Goal: Transaction & Acquisition: Purchase product/service

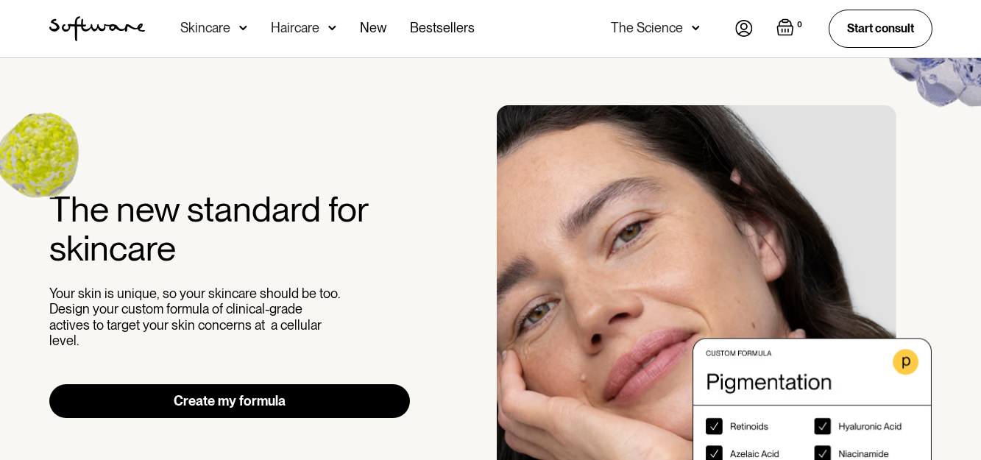
click at [224, 38] on div "Skincare" at bounding box center [213, 28] width 67 height 57
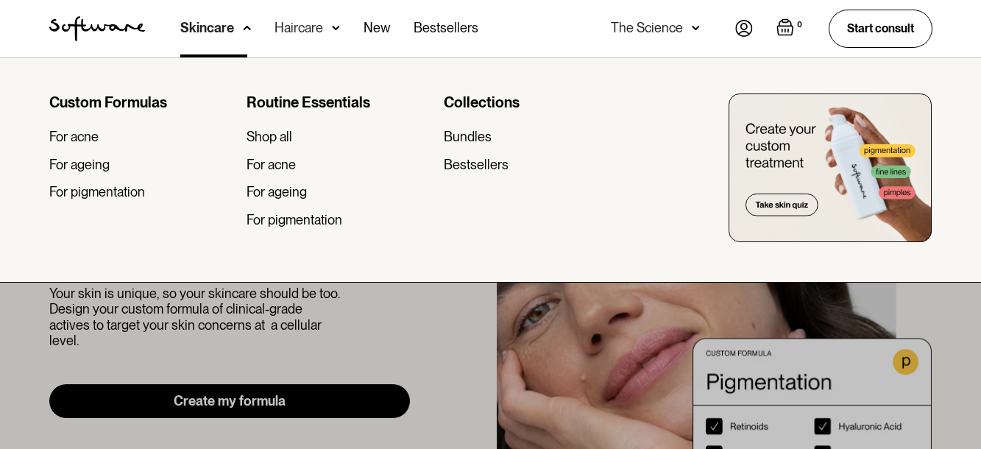
click at [973, 357] on div at bounding box center [490, 281] width 981 height 449
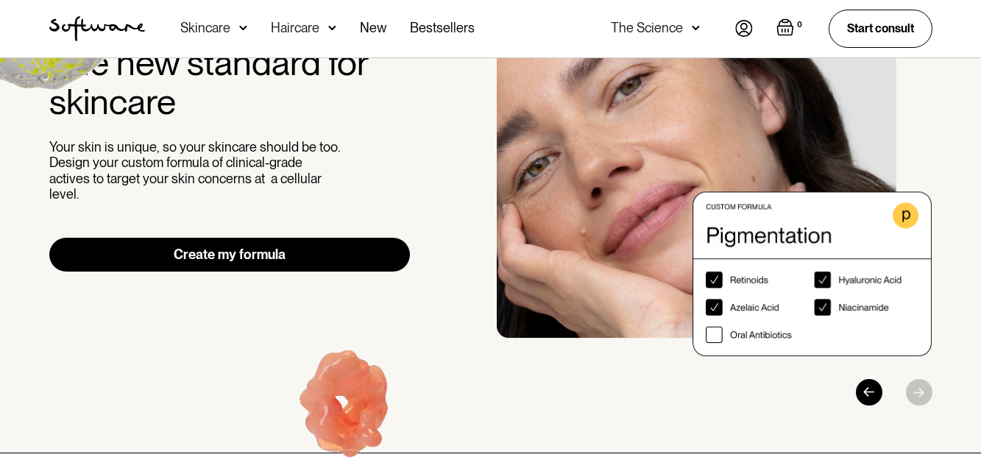
scroll to position [147, 0]
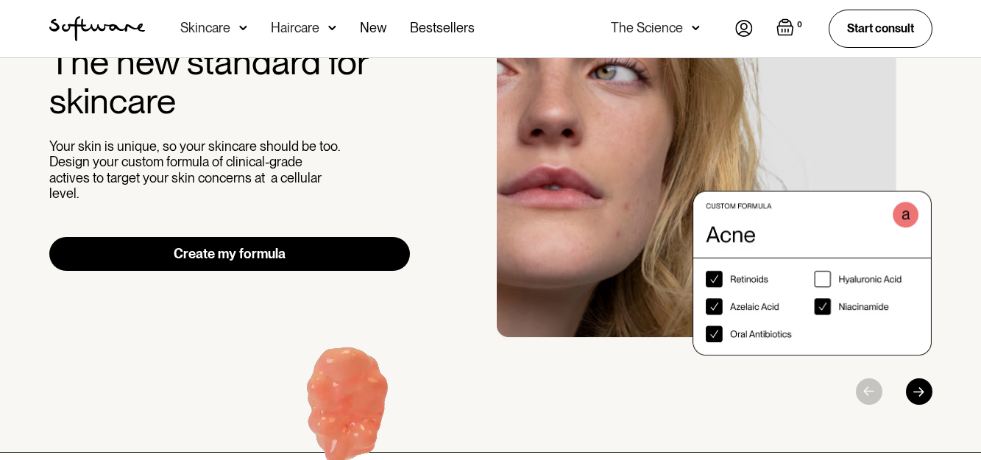
click at [928, 394] on div "Next slide" at bounding box center [919, 391] width 26 height 26
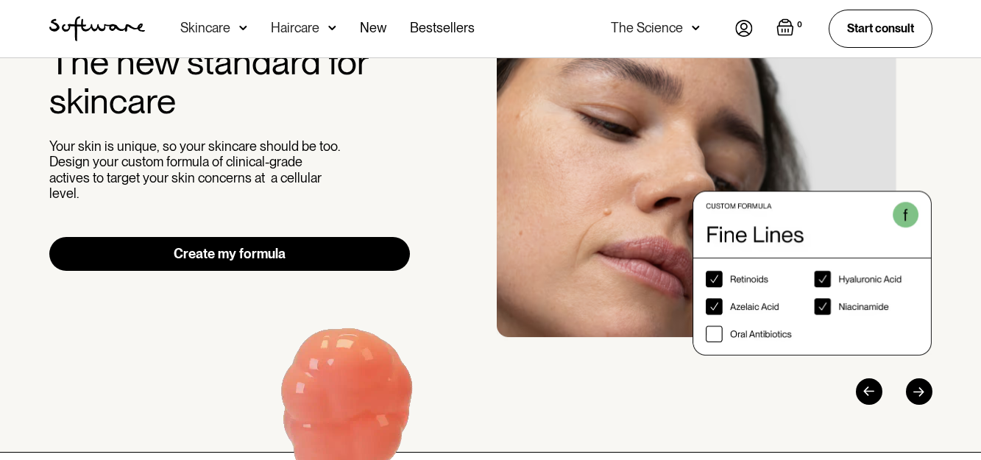
click at [923, 389] on div at bounding box center [864, 391] width 138 height 26
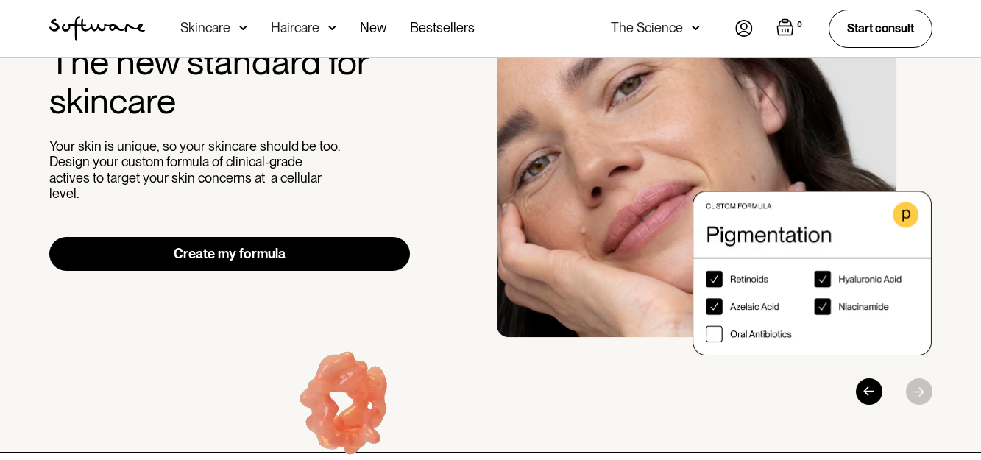
click at [748, 227] on img "3 / 3" at bounding box center [715, 156] width 436 height 397
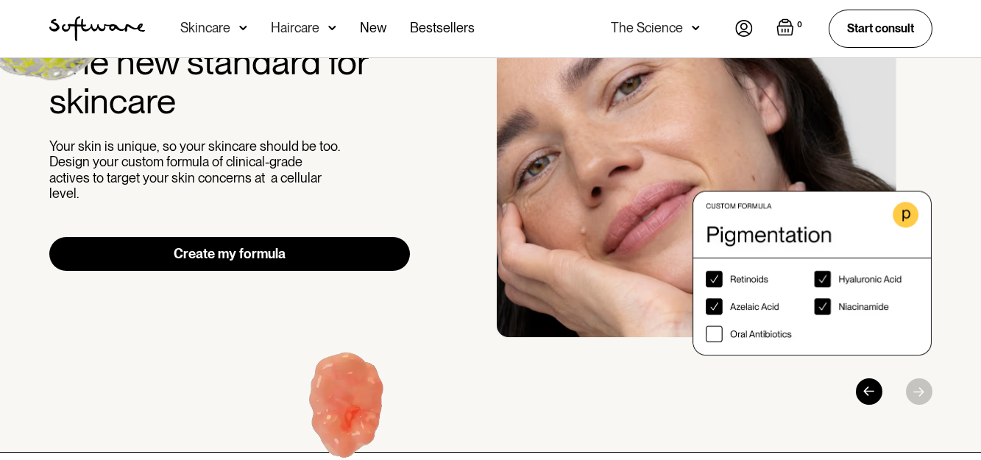
click at [589, 249] on img "3 / 3" at bounding box center [715, 156] width 436 height 397
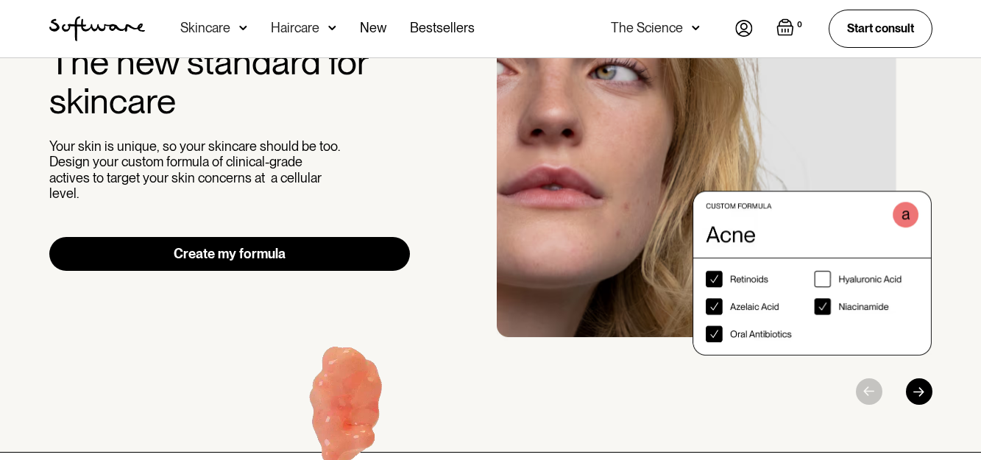
click at [927, 392] on div "Next slide" at bounding box center [919, 391] width 26 height 26
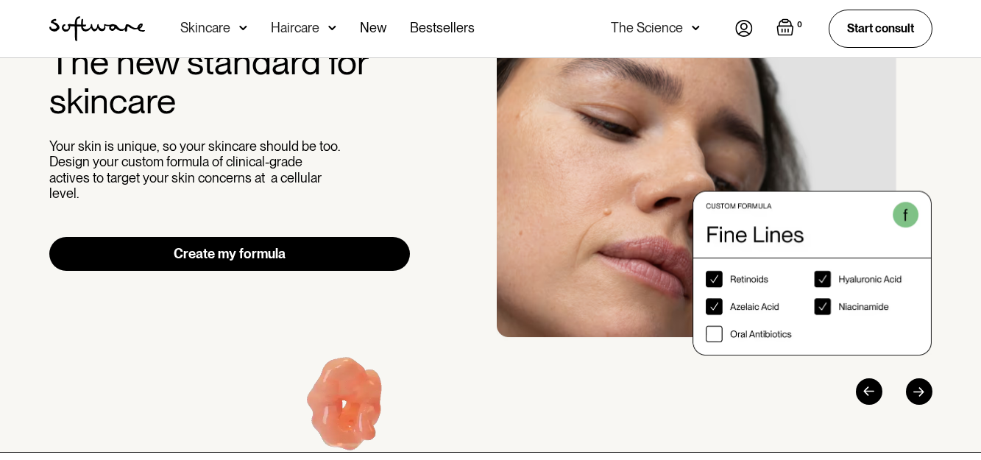
click at [927, 392] on div "Next slide" at bounding box center [919, 391] width 26 height 26
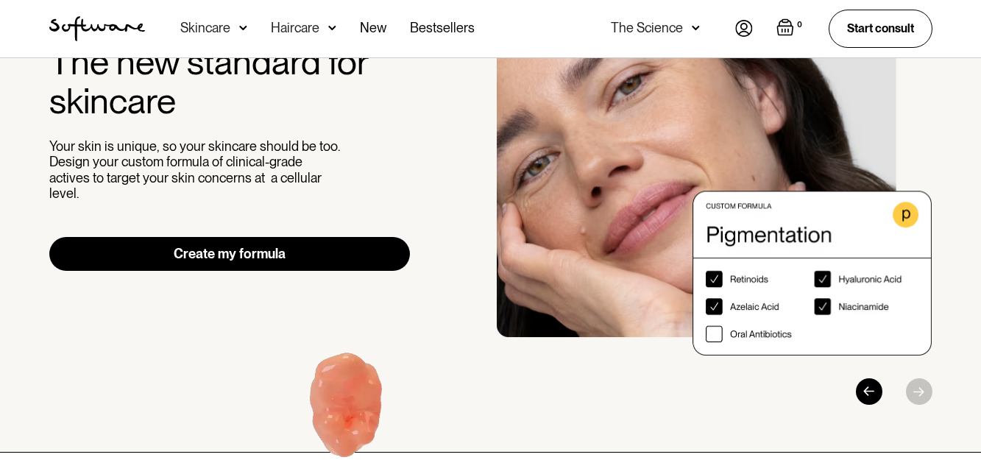
click at [927, 392] on div at bounding box center [864, 391] width 138 height 26
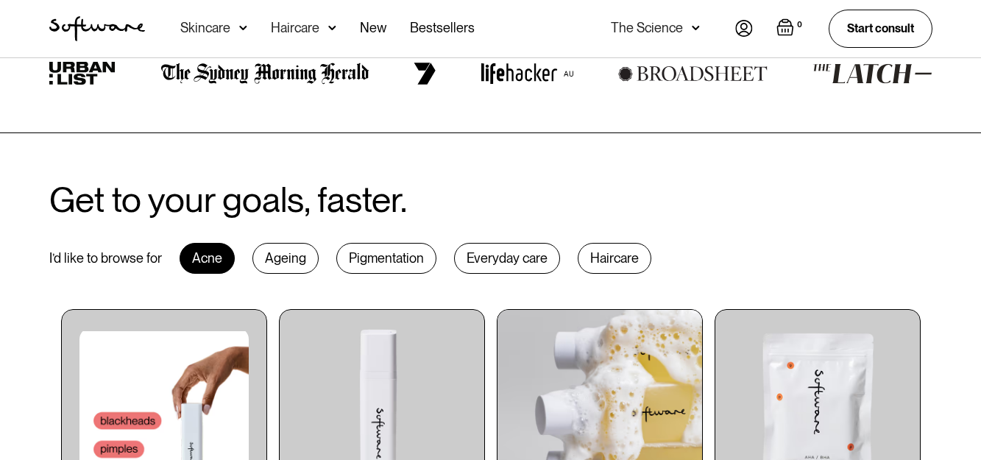
scroll to position [662, 0]
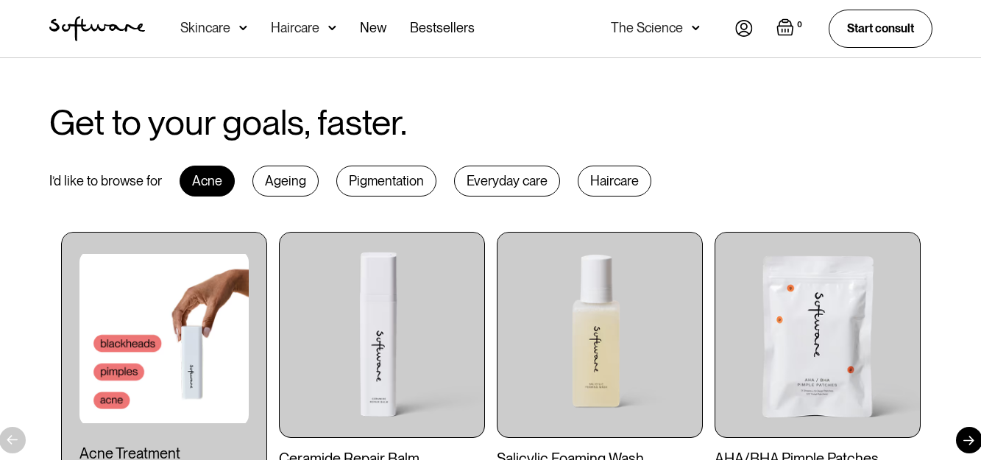
click at [418, 180] on div "Pigmentation" at bounding box center [386, 181] width 100 height 31
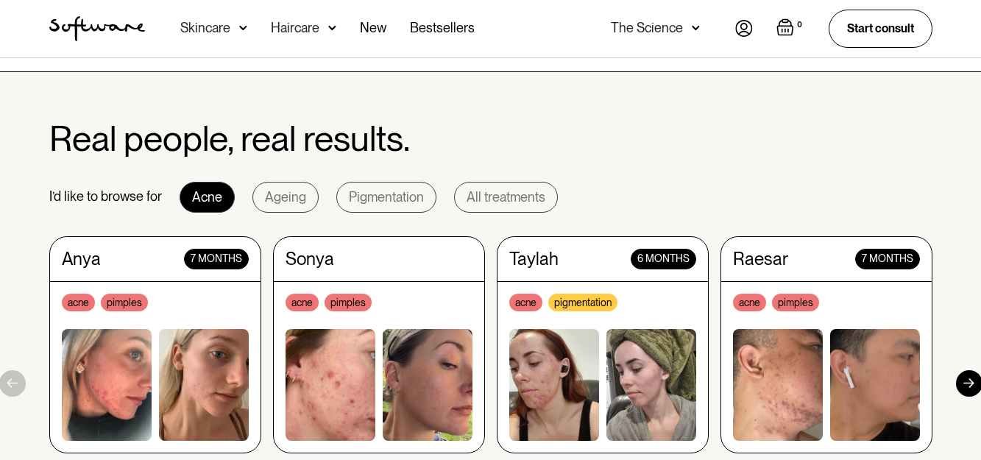
scroll to position [1325, 0]
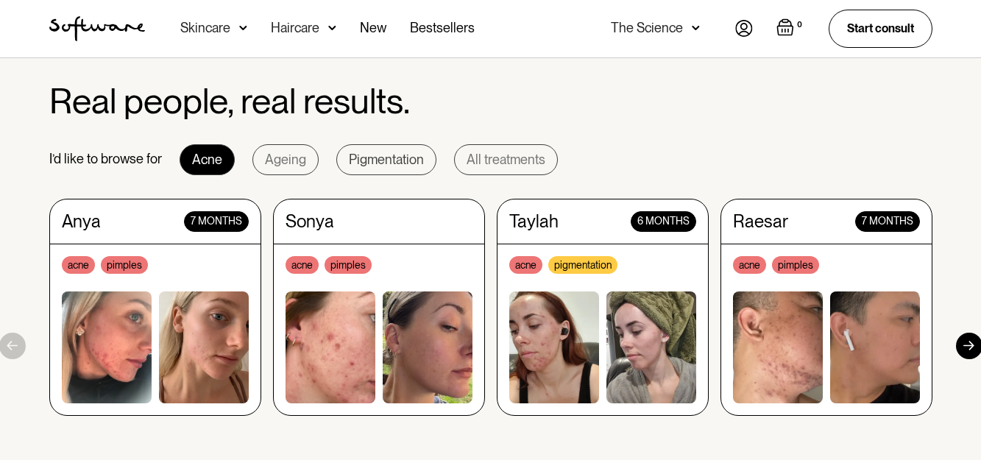
click at [414, 165] on div "Pigmentation" at bounding box center [386, 159] width 75 height 15
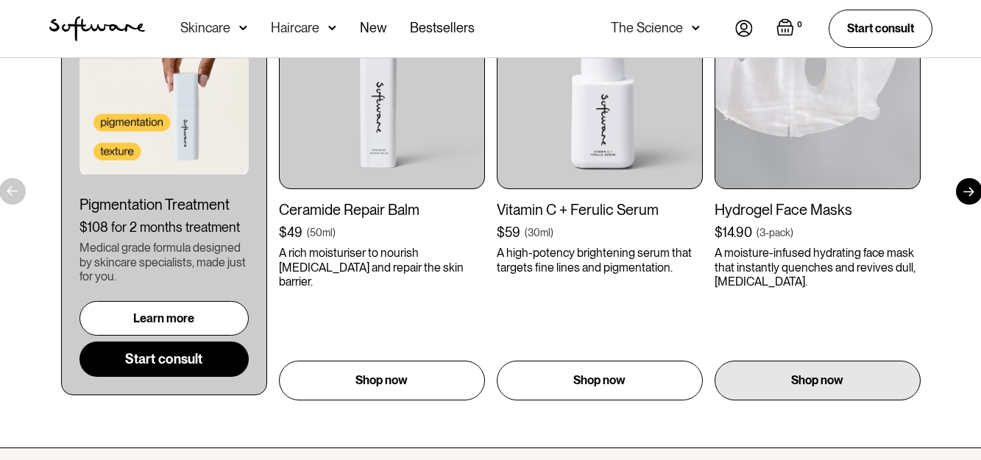
scroll to position [810, 0]
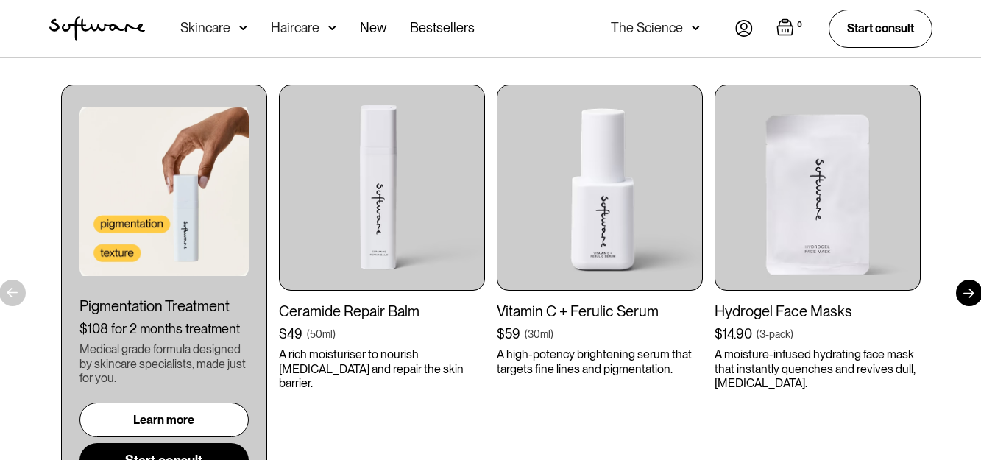
click at [971, 301] on div at bounding box center [969, 293] width 26 height 26
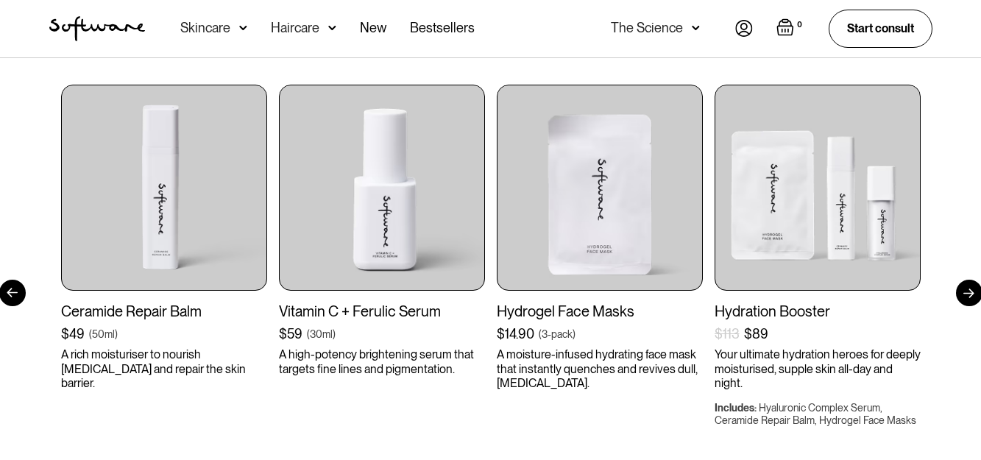
click at [973, 300] on div at bounding box center [969, 293] width 26 height 26
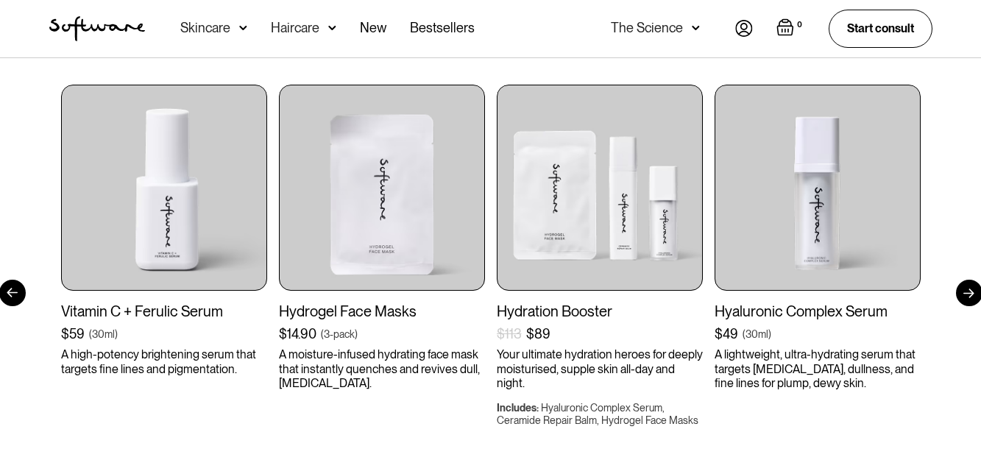
click at [971, 297] on div at bounding box center [969, 293] width 26 height 26
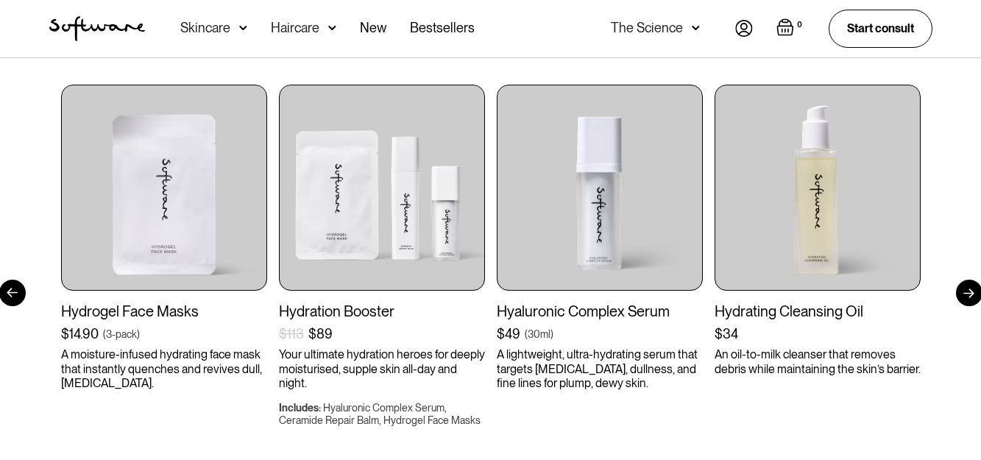
click at [971, 297] on div at bounding box center [969, 293] width 26 height 26
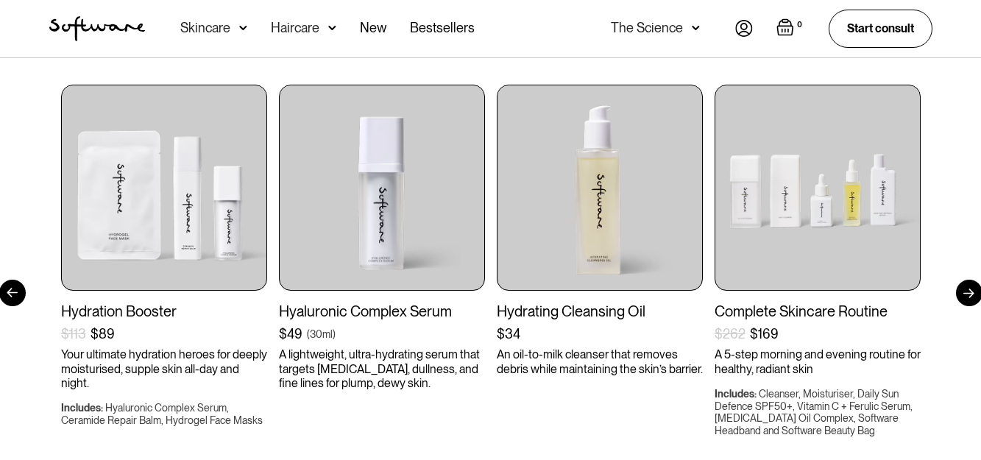
click at [969, 297] on div at bounding box center [969, 293] width 26 height 26
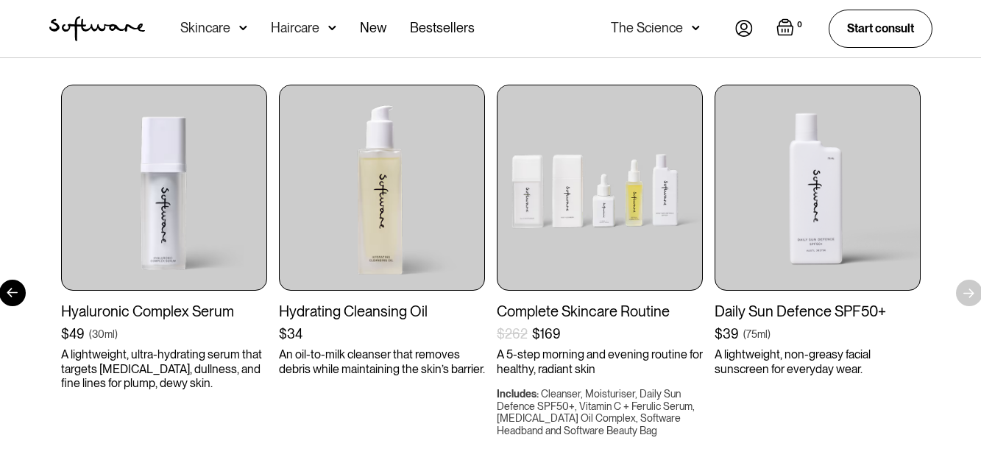
click at [969, 297] on div "Get to your goals, faster. I’d like to browse for Acne Ageing Pigmentation Ever…" at bounding box center [490, 229] width 981 height 641
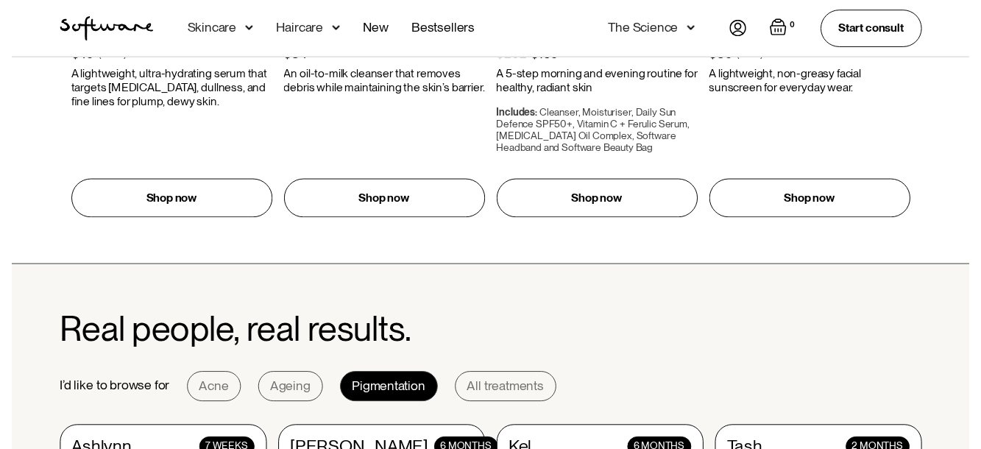
scroll to position [1030, 0]
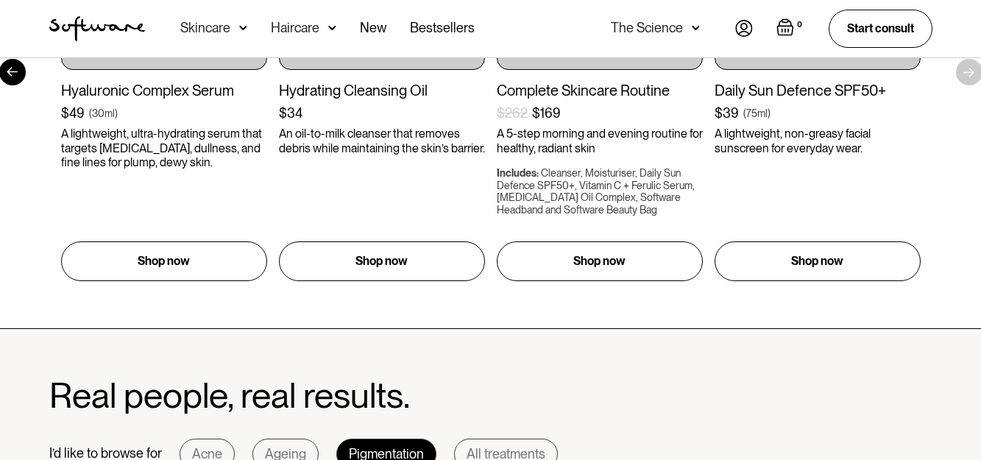
click at [237, 21] on div "Skincare" at bounding box center [213, 28] width 67 height 57
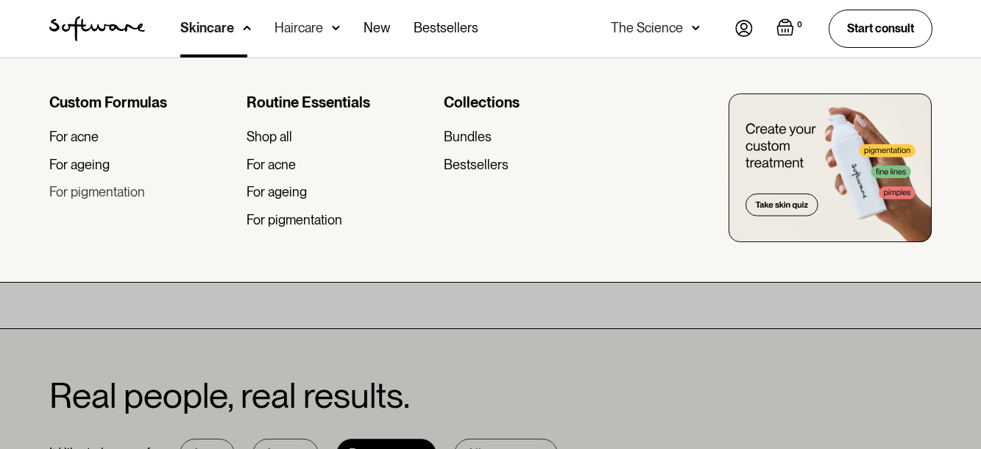
click at [95, 197] on div "For pigmentation" at bounding box center [97, 192] width 96 height 16
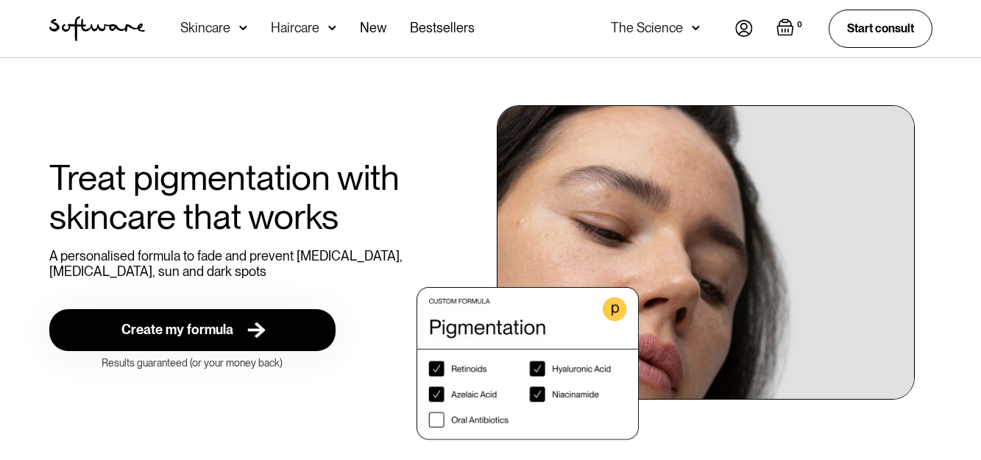
scroll to position [368, 0]
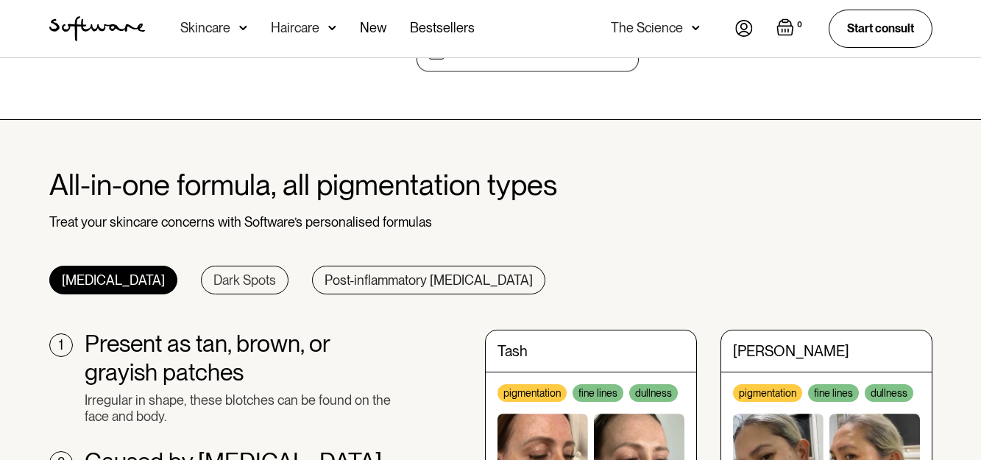
click at [213, 288] on div "Dark Spots" at bounding box center [244, 280] width 63 height 16
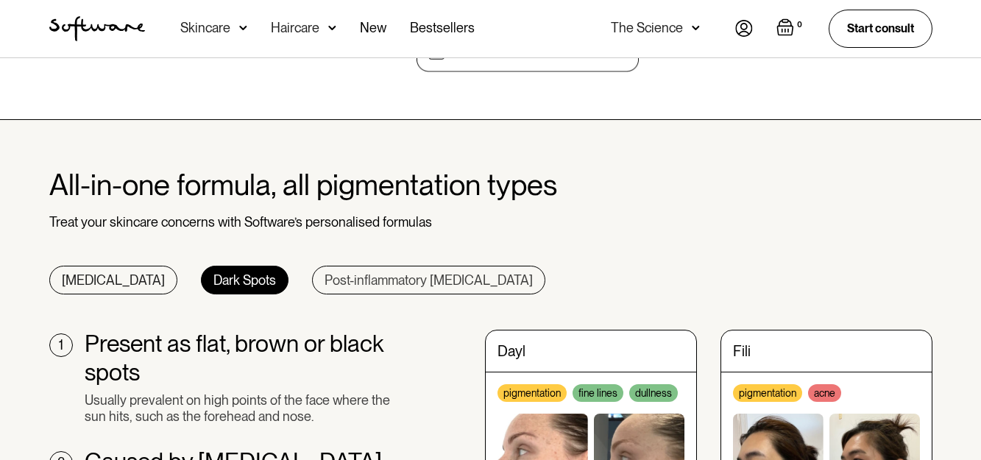
click at [413, 283] on div "Post-inflammatory hyperpigmentation" at bounding box center [429, 280] width 208 height 16
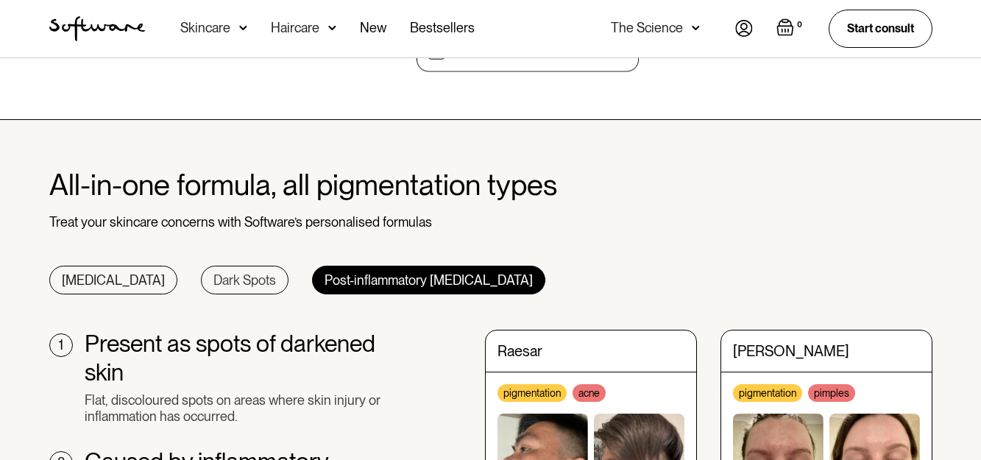
click at [213, 283] on div "Dark Spots" at bounding box center [244, 280] width 63 height 16
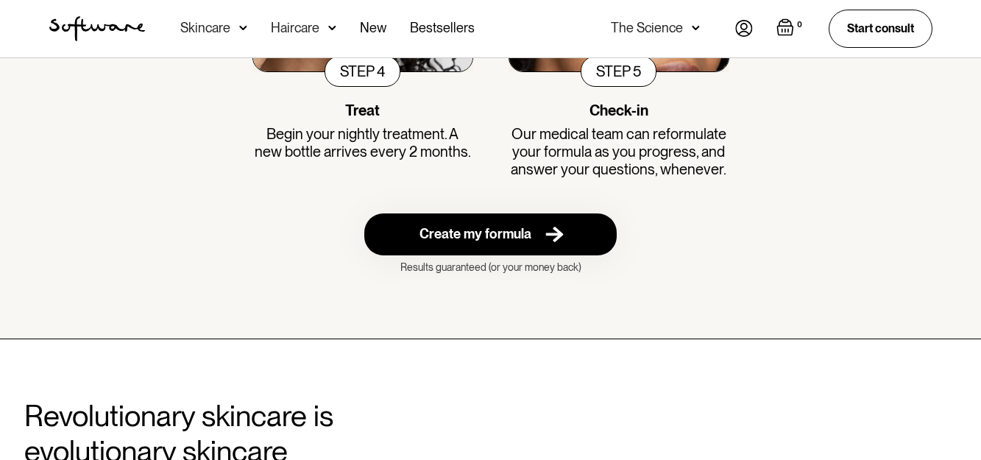
scroll to position [2649, 0]
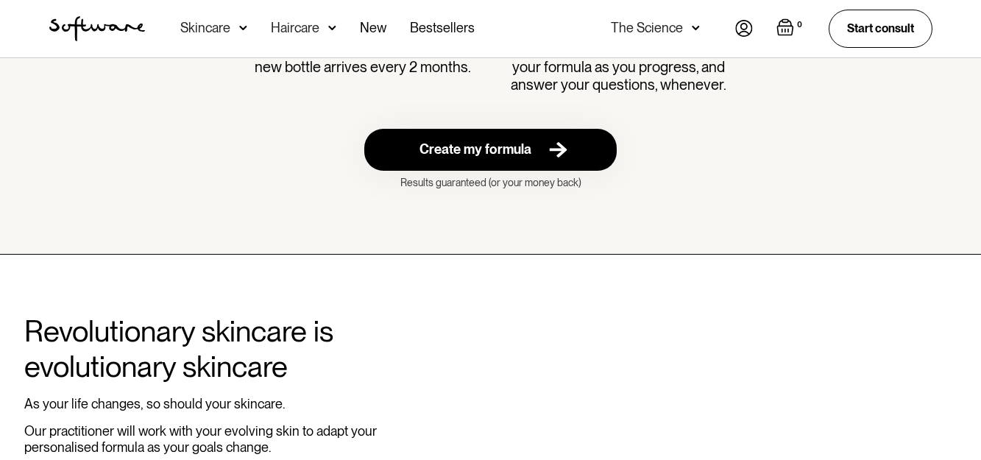
click at [495, 152] on div "Create my formula" at bounding box center [475, 149] width 112 height 17
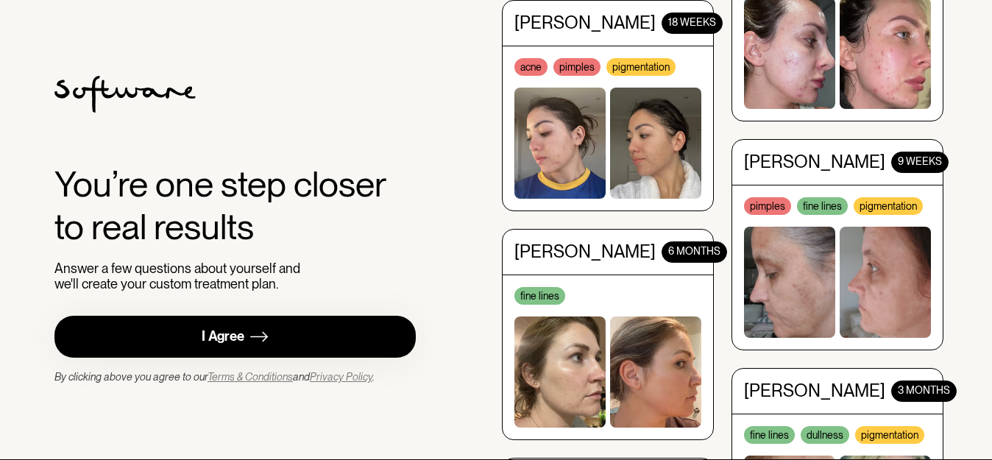
click at [282, 321] on link "I Agree" at bounding box center [234, 337] width 361 height 42
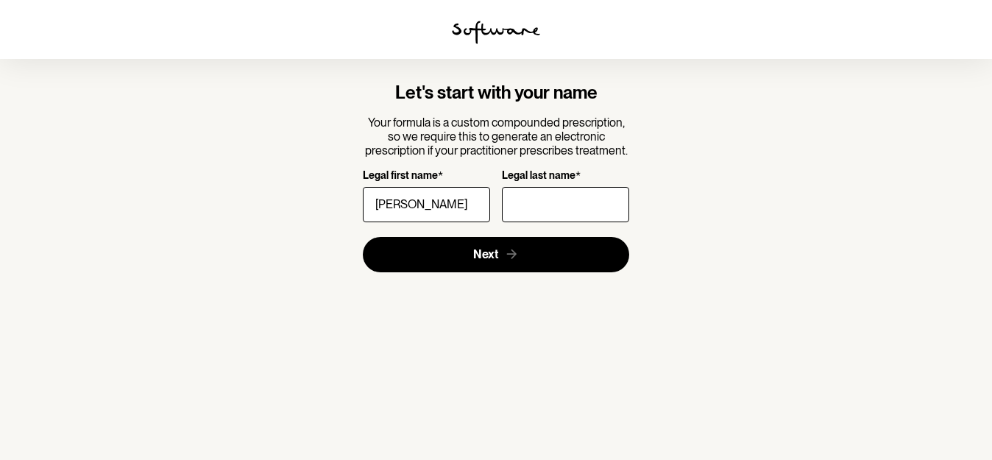
type input "Christine"
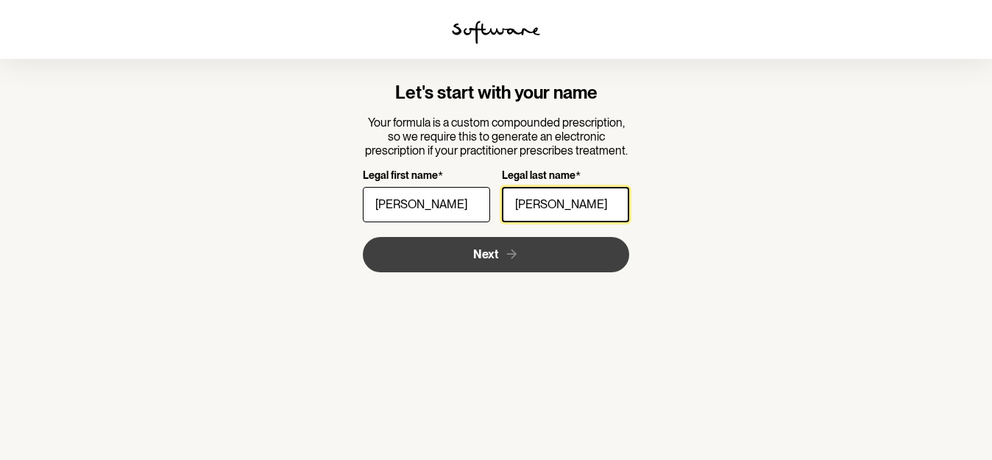
type input "Manh"
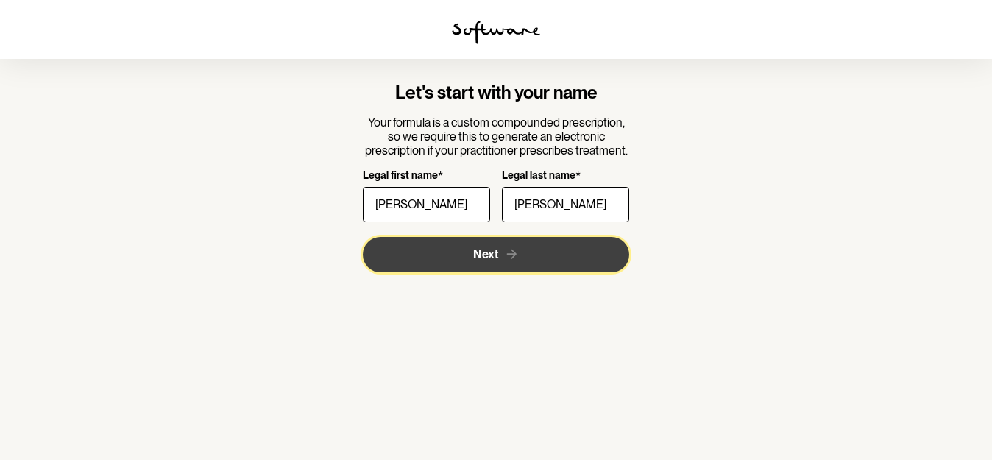
click at [473, 258] on span "Next" at bounding box center [485, 254] width 25 height 14
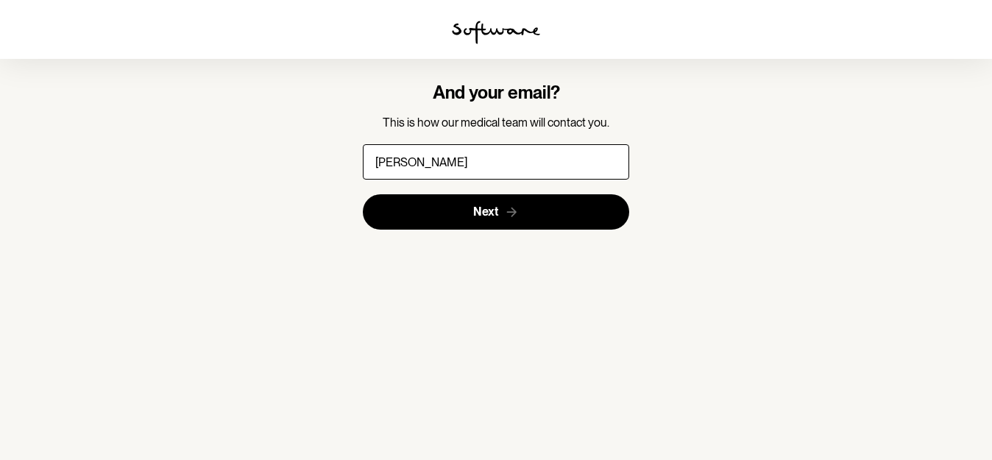
type input "christine.manh.au@gmail.com"
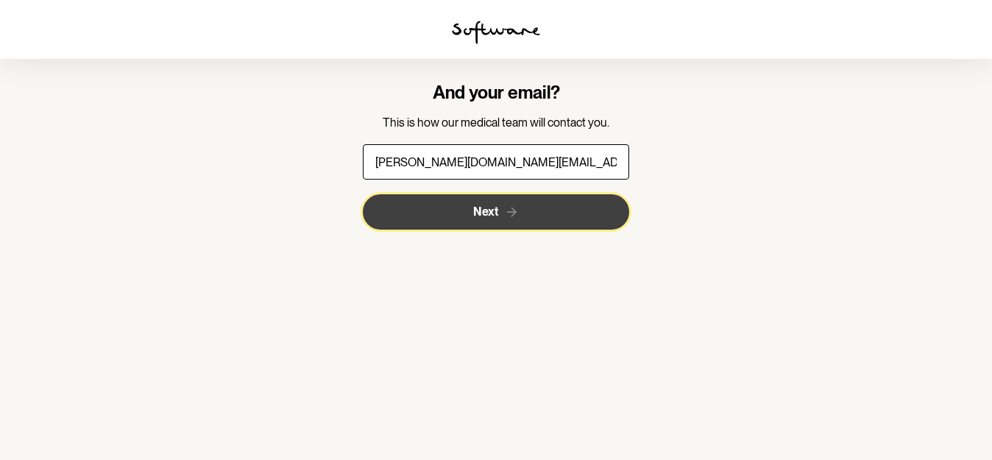
click at [536, 222] on button "Next" at bounding box center [496, 211] width 267 height 35
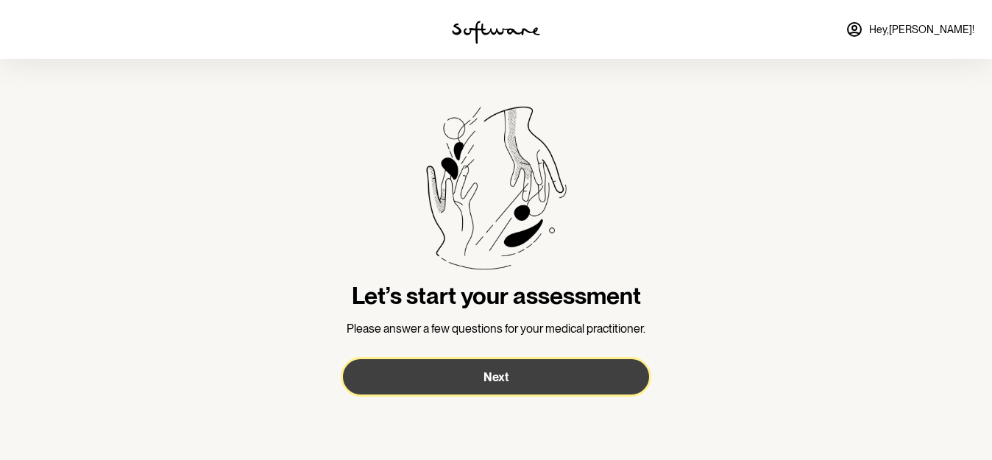
click at [512, 372] on button "Next" at bounding box center [496, 376] width 306 height 35
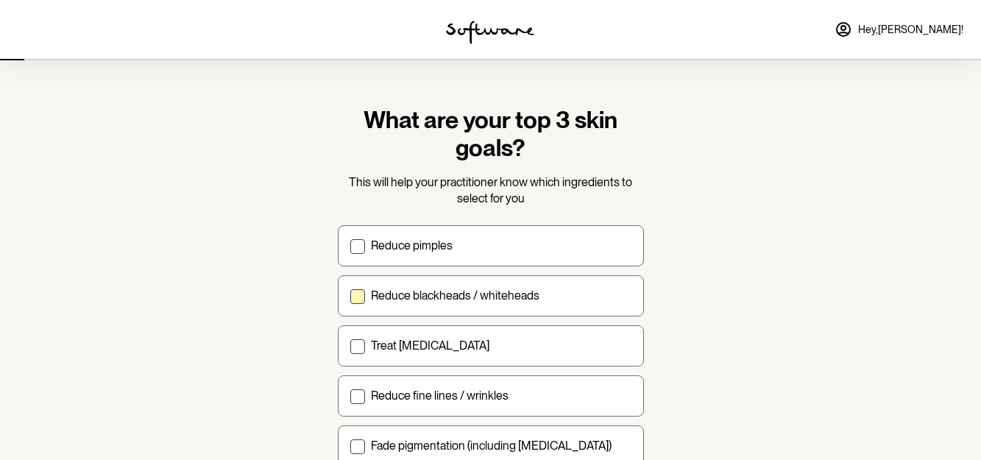
click at [355, 300] on span at bounding box center [357, 296] width 15 height 15
click at [350, 296] on input "Reduce blackheads / whiteheads" at bounding box center [350, 295] width 1 height 1
checkbox input "true"
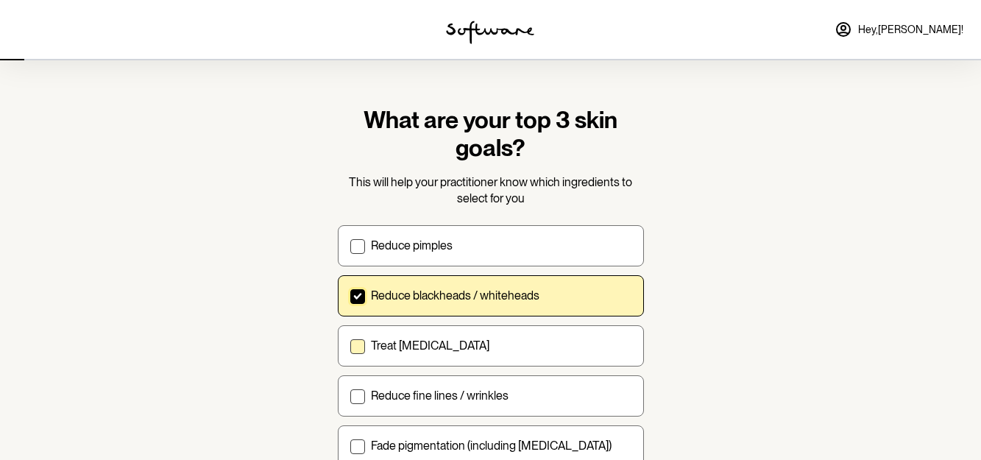
click at [358, 353] on span at bounding box center [357, 346] width 15 height 15
click at [350, 346] on input "Treat acne scarring" at bounding box center [350, 345] width 1 height 1
checkbox input "true"
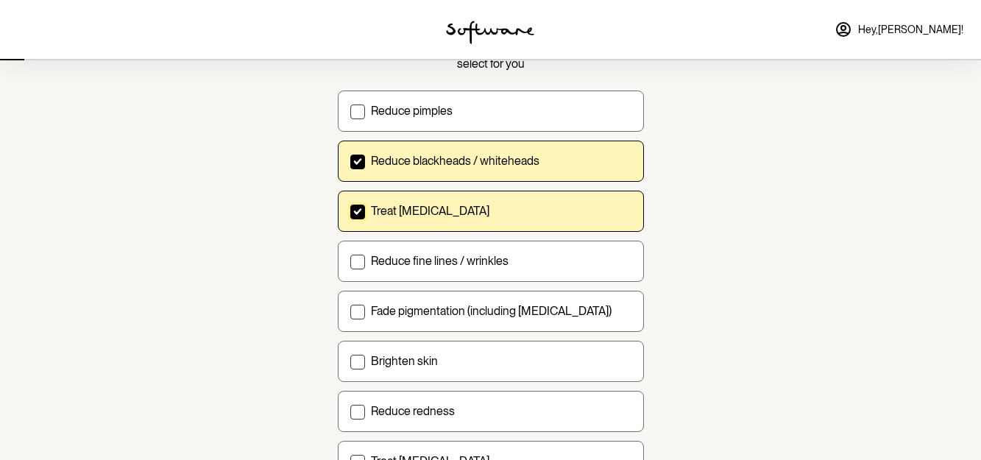
scroll to position [147, 0]
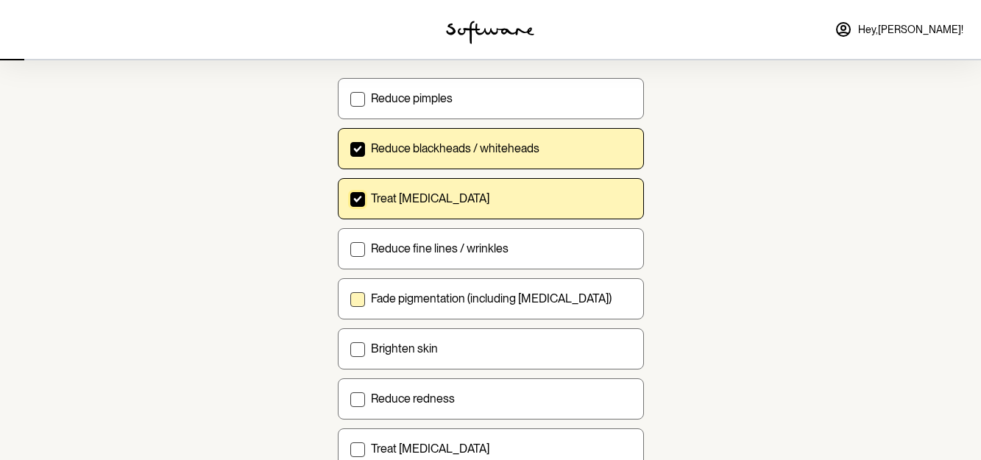
click at [358, 302] on span at bounding box center [357, 299] width 15 height 15
click at [350, 299] on input "Fade pigmentation (including melasma)" at bounding box center [350, 298] width 1 height 1
checkbox input "true"
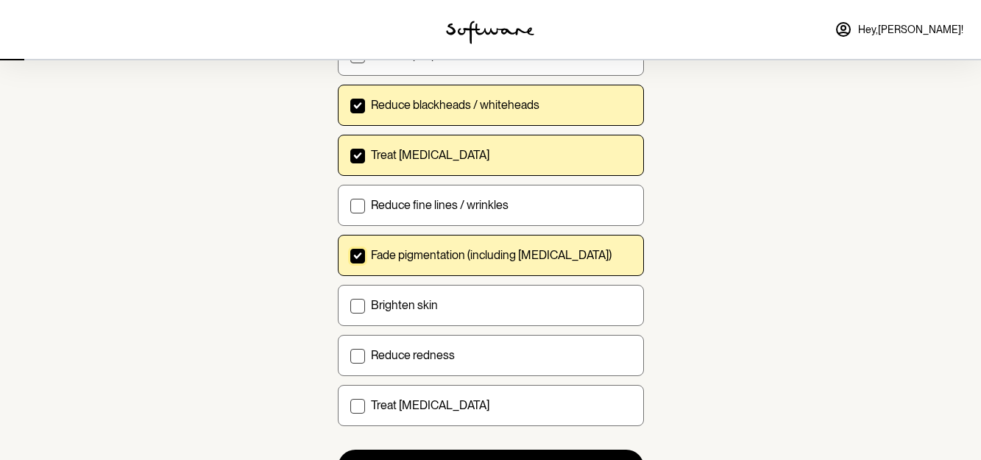
scroll to position [221, 0]
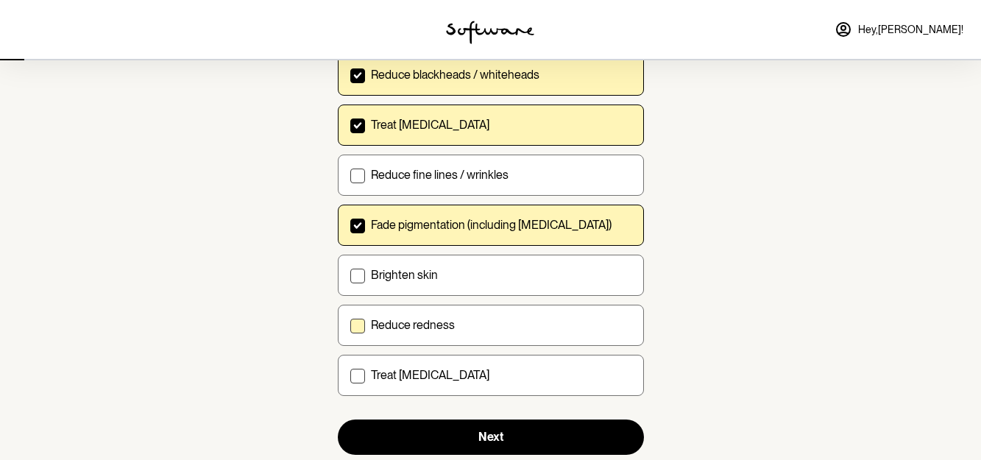
click at [359, 314] on label "Reduce redness" at bounding box center [491, 325] width 306 height 41
click at [350, 325] on input "Reduce redness" at bounding box center [350, 325] width 1 height 1
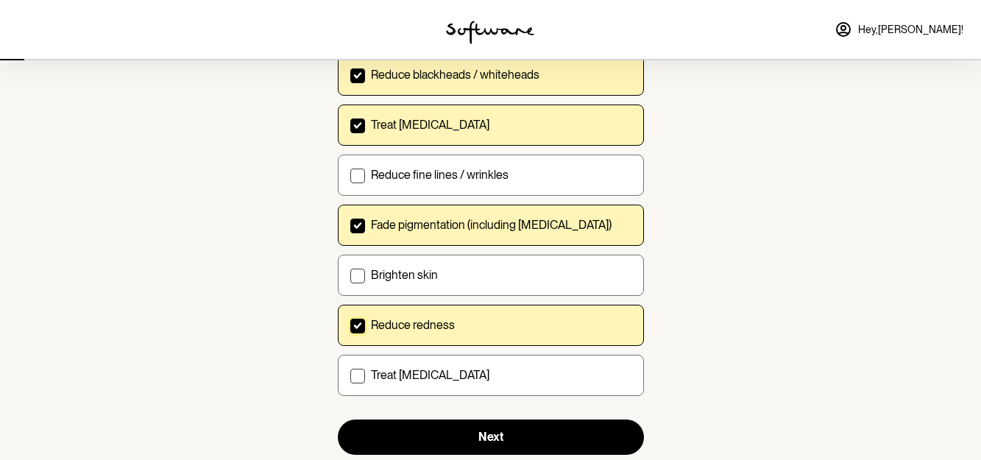
drag, startPoint x: 353, startPoint y: 322, endPoint x: 370, endPoint y: 259, distance: 64.8
click at [355, 321] on span at bounding box center [357, 326] width 15 height 15
click at [350, 325] on input "Reduce redness" at bounding box center [350, 325] width 1 height 1
checkbox input "false"
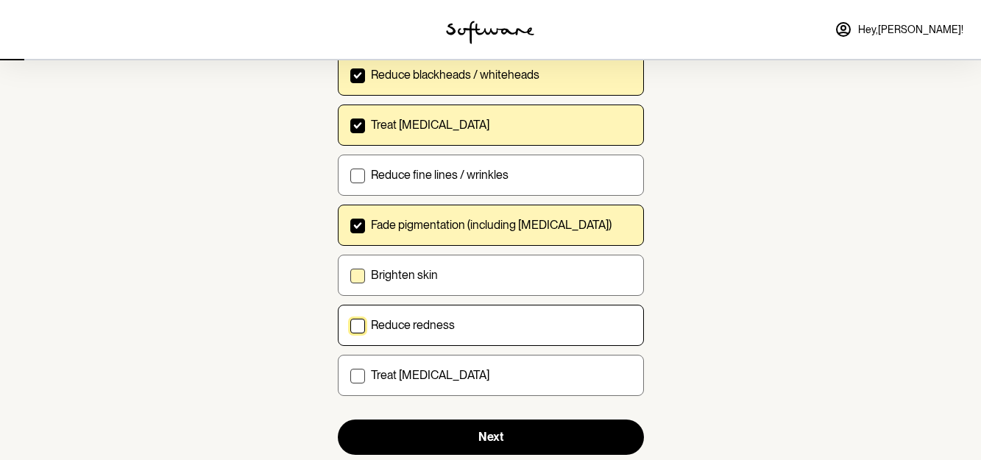
click at [357, 273] on span at bounding box center [357, 276] width 15 height 15
click at [350, 275] on input "Brighten skin" at bounding box center [350, 275] width 1 height 1
checkbox input "true"
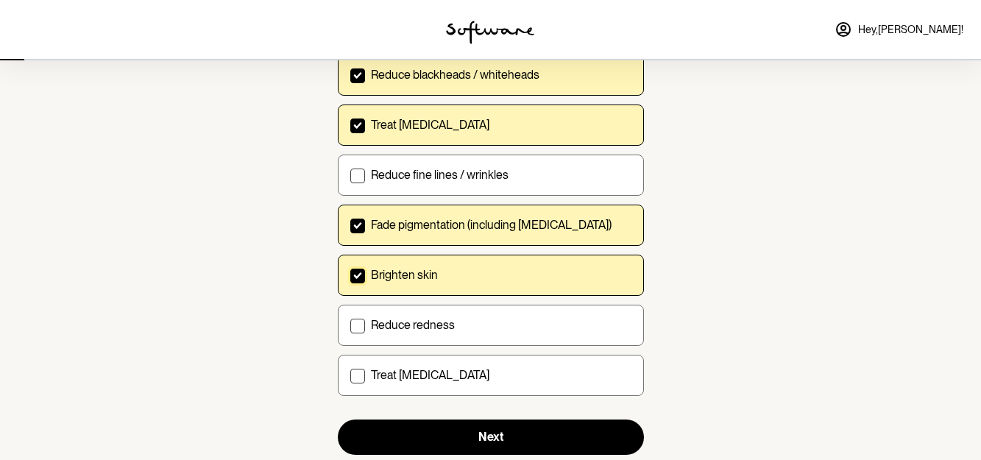
scroll to position [147, 0]
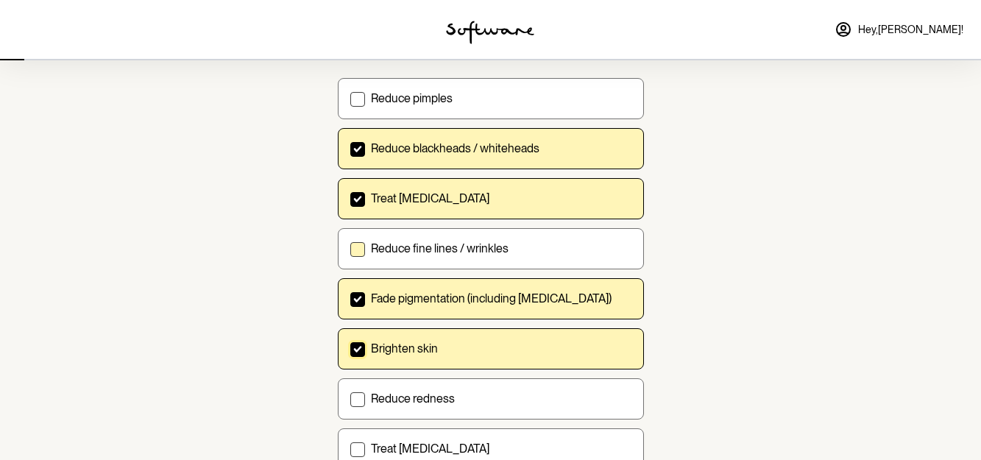
click at [363, 249] on span at bounding box center [357, 249] width 15 height 15
click at [350, 249] on input "Reduce fine lines / wrinkles" at bounding box center [350, 248] width 1 height 1
checkbox input "true"
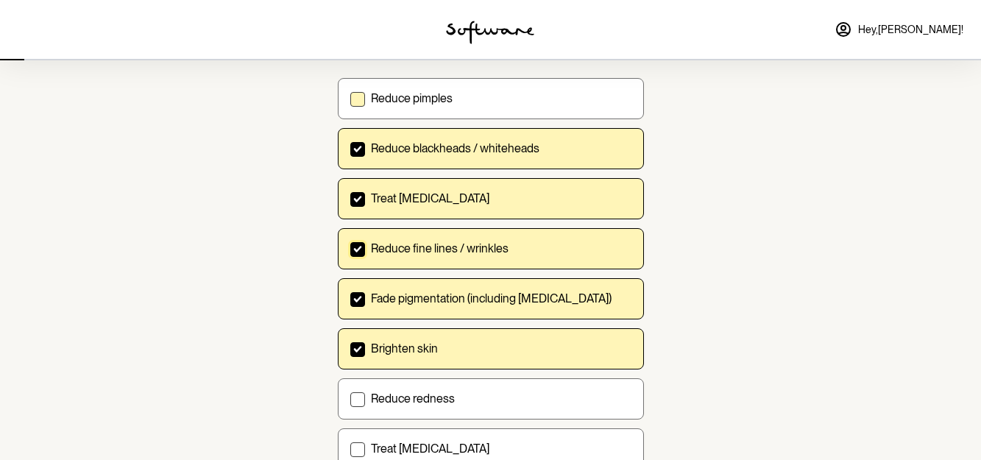
click at [353, 98] on span at bounding box center [357, 99] width 15 height 15
click at [350, 98] on input "Reduce pimples" at bounding box center [350, 98] width 1 height 1
checkbox input "true"
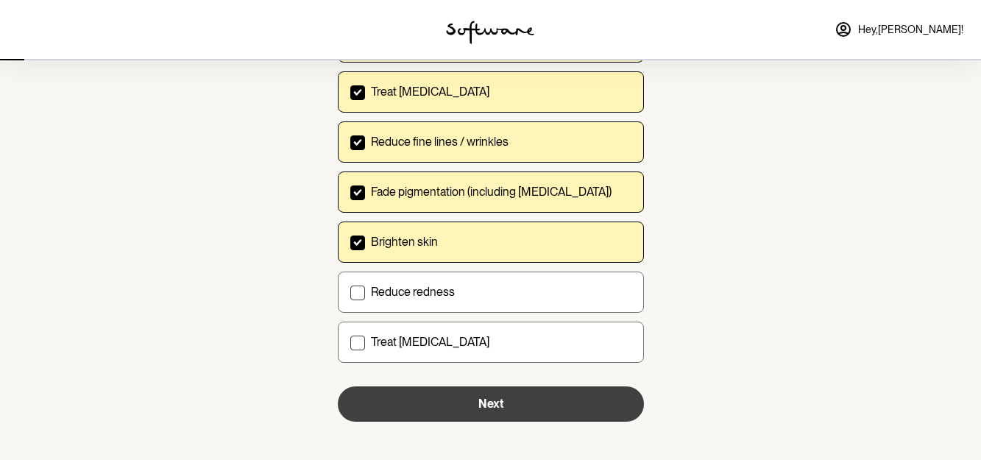
scroll to position [263, 0]
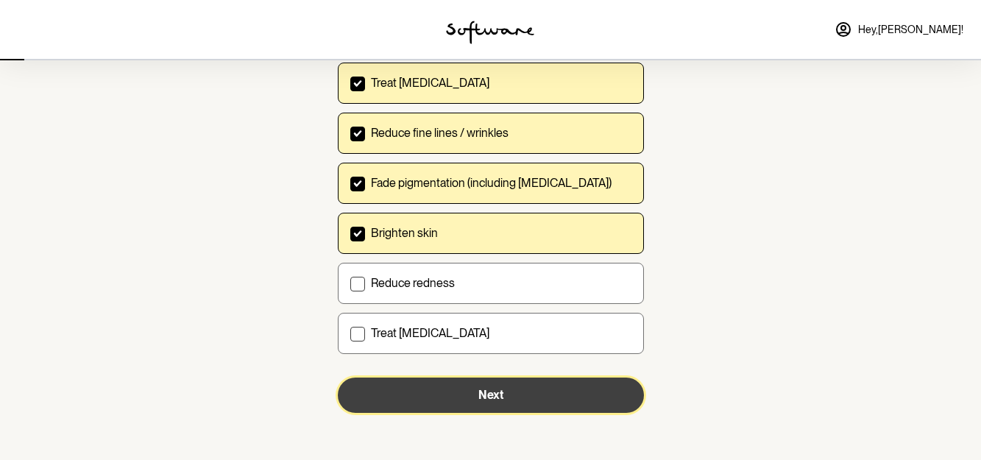
click at [577, 389] on button "Next" at bounding box center [491, 395] width 306 height 35
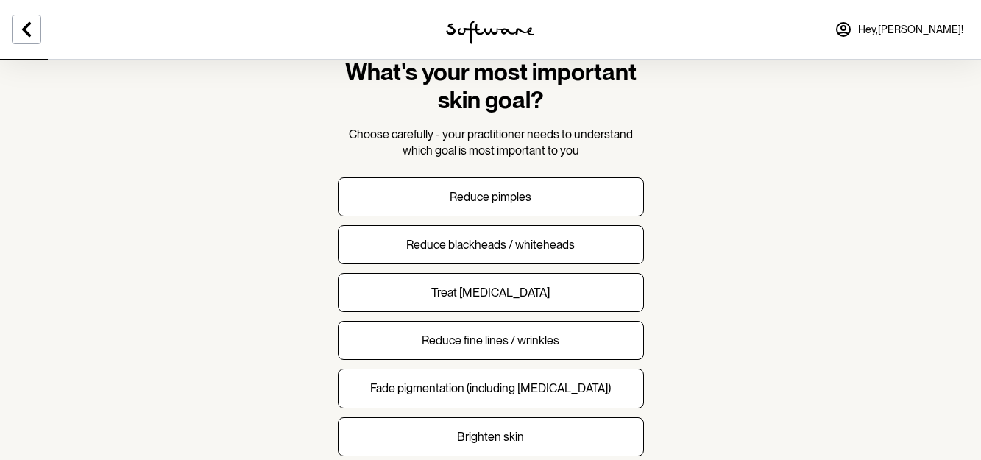
scroll to position [74, 0]
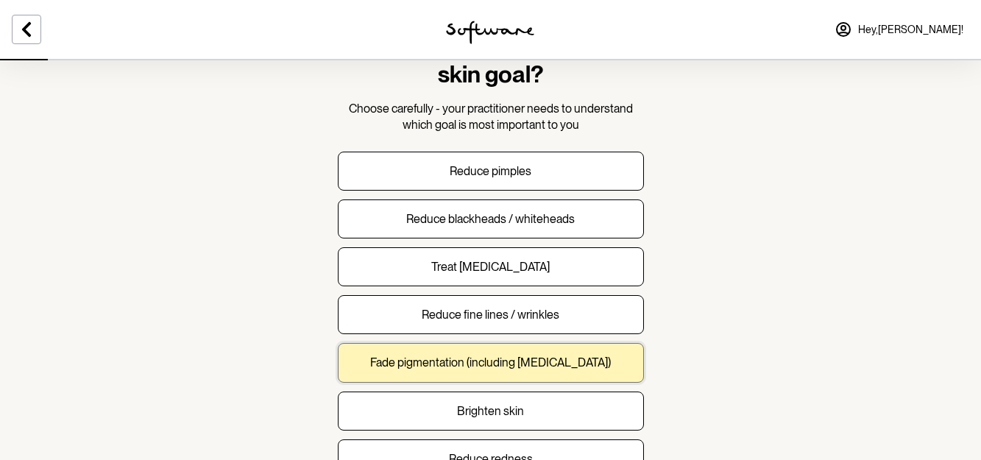
click at [481, 367] on p "Fade pigmentation (including melasma)" at bounding box center [490, 362] width 241 height 14
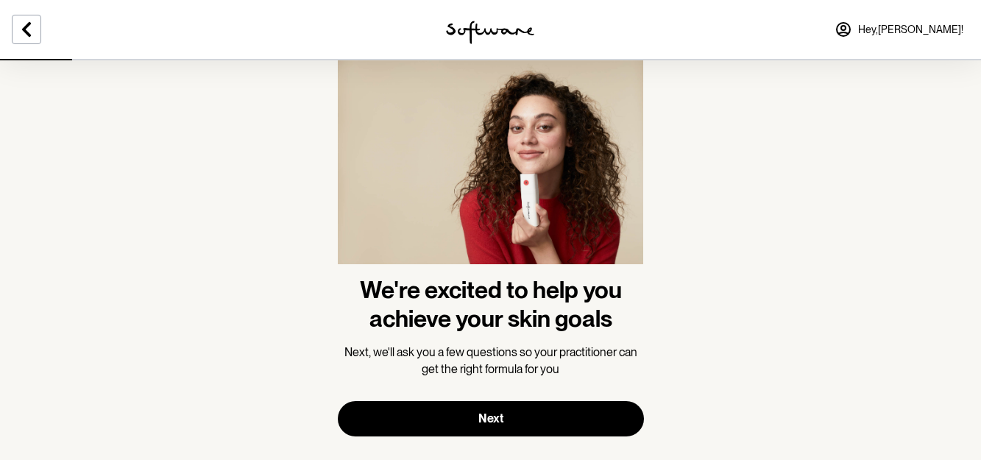
scroll to position [69, 0]
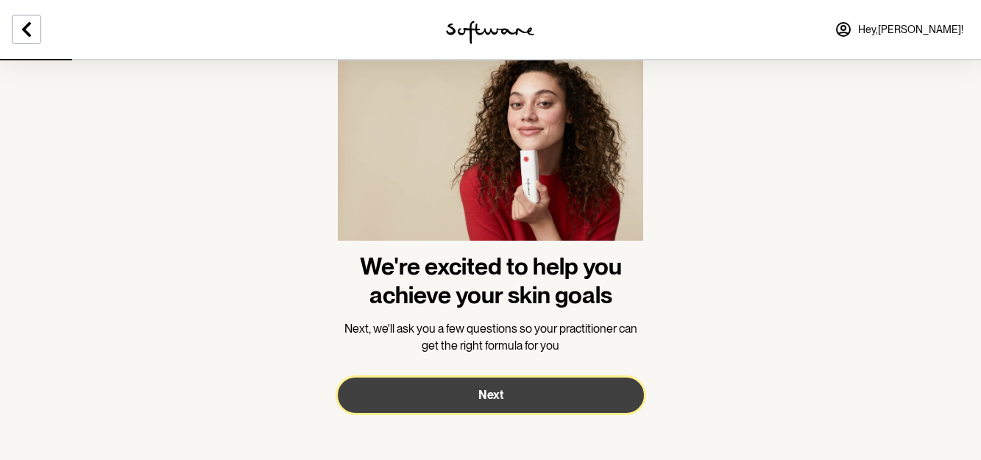
click at [494, 397] on span "Next" at bounding box center [490, 395] width 25 height 14
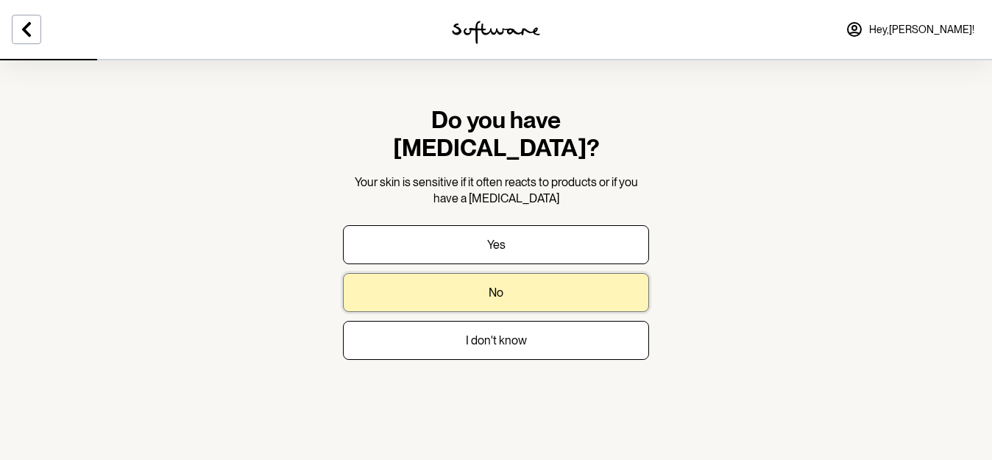
click at [549, 273] on button "No" at bounding box center [496, 292] width 306 height 39
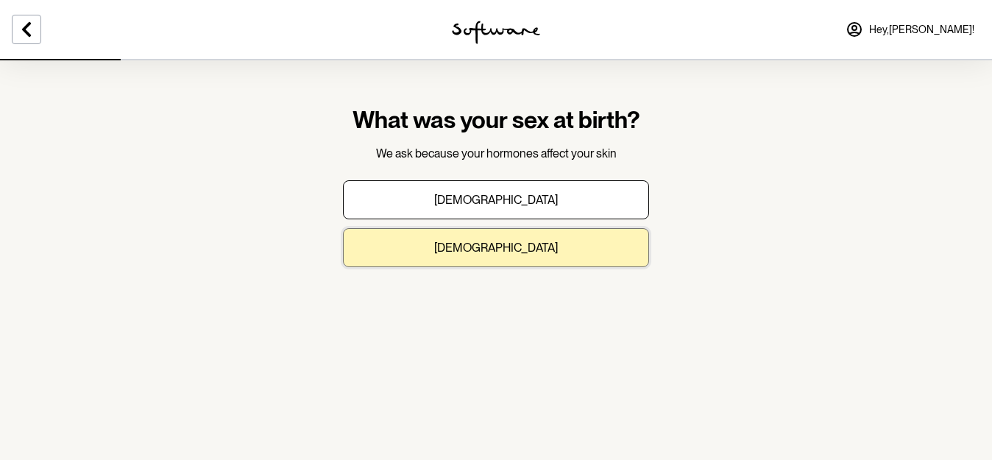
click at [548, 248] on button "Female" at bounding box center [496, 247] width 306 height 39
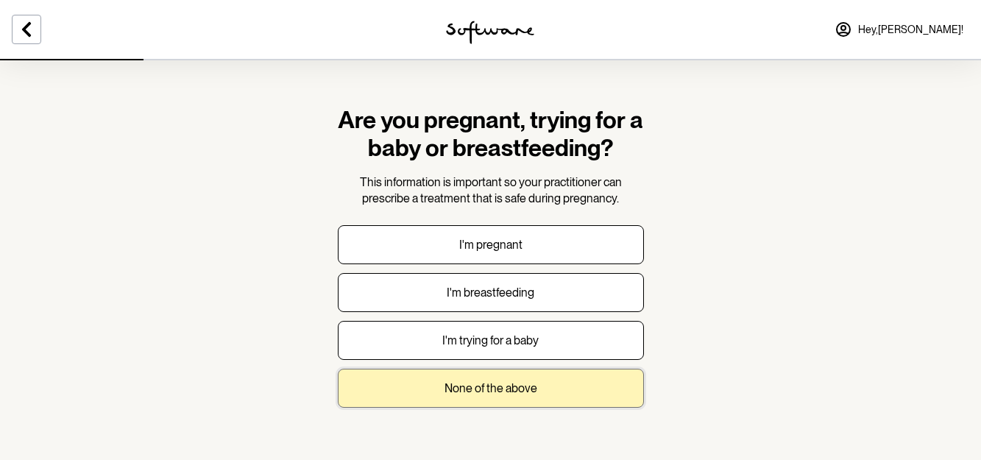
click at [502, 388] on p "None of the above" at bounding box center [491, 388] width 93 height 14
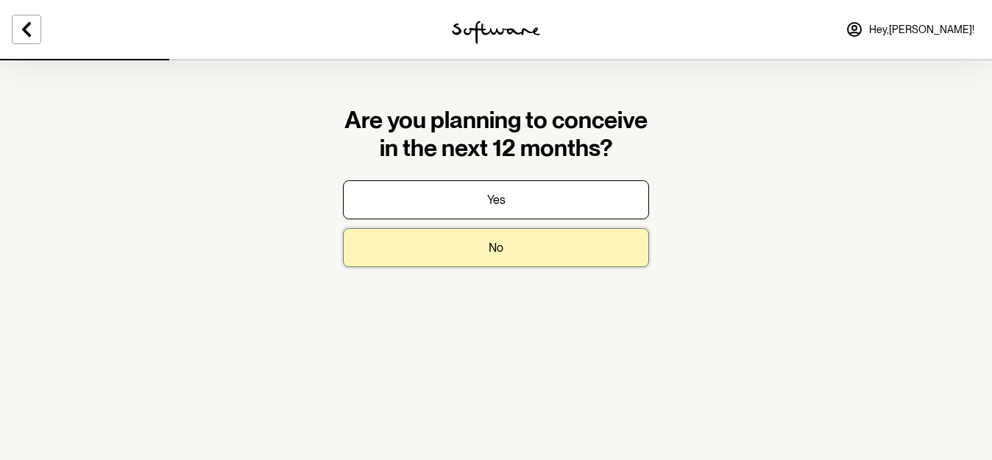
click at [542, 267] on button "No" at bounding box center [496, 247] width 306 height 39
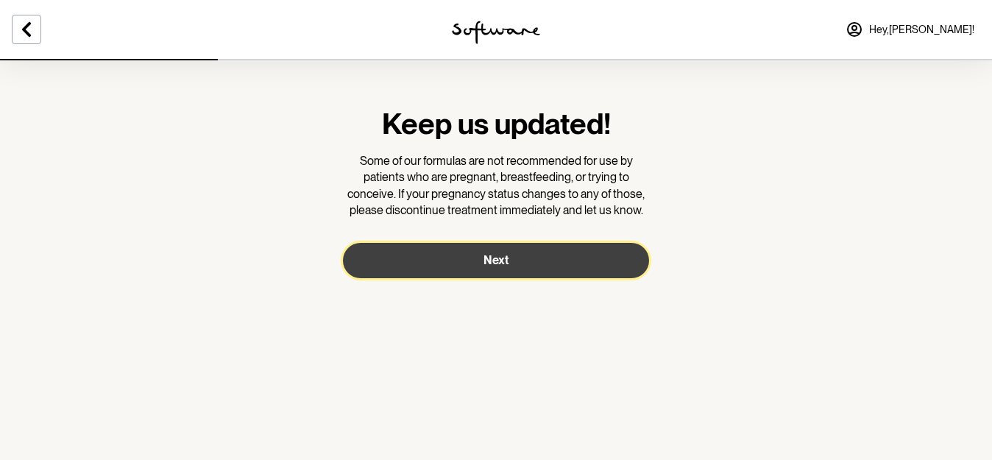
click at [552, 275] on button "Next" at bounding box center [496, 260] width 306 height 35
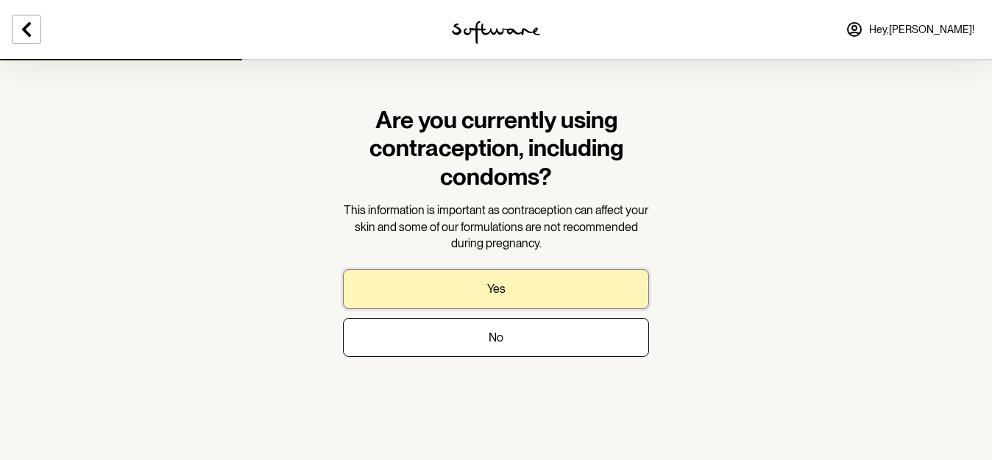
click at [545, 295] on button "Yes" at bounding box center [496, 288] width 306 height 39
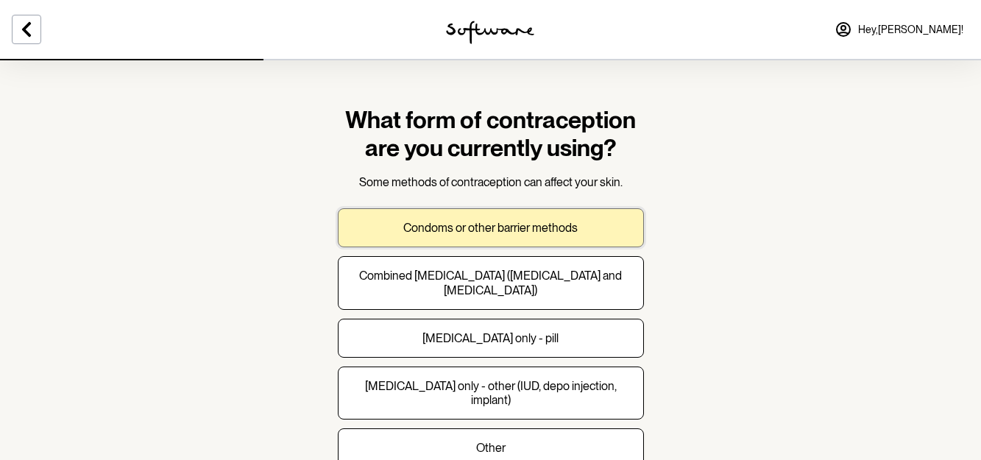
click at [630, 224] on button "Condoms or other barrier methods" at bounding box center [491, 227] width 306 height 39
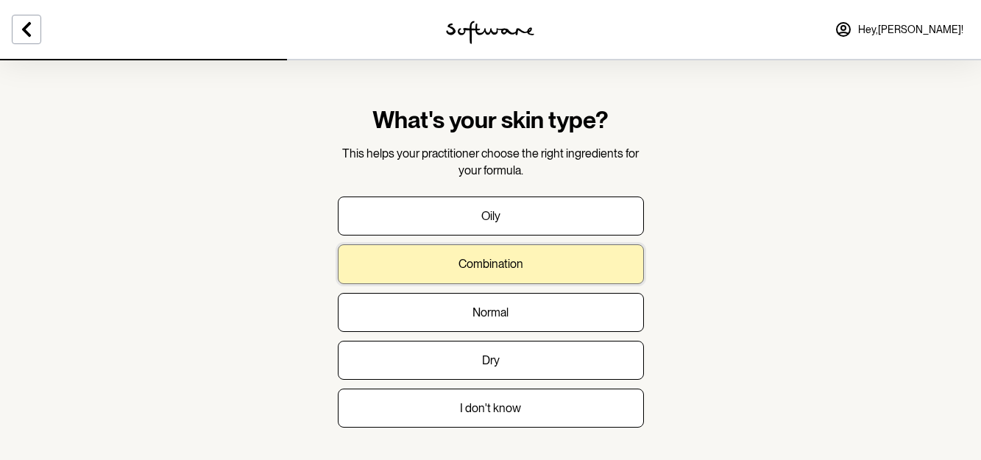
click at [630, 263] on button "Combination" at bounding box center [491, 263] width 306 height 39
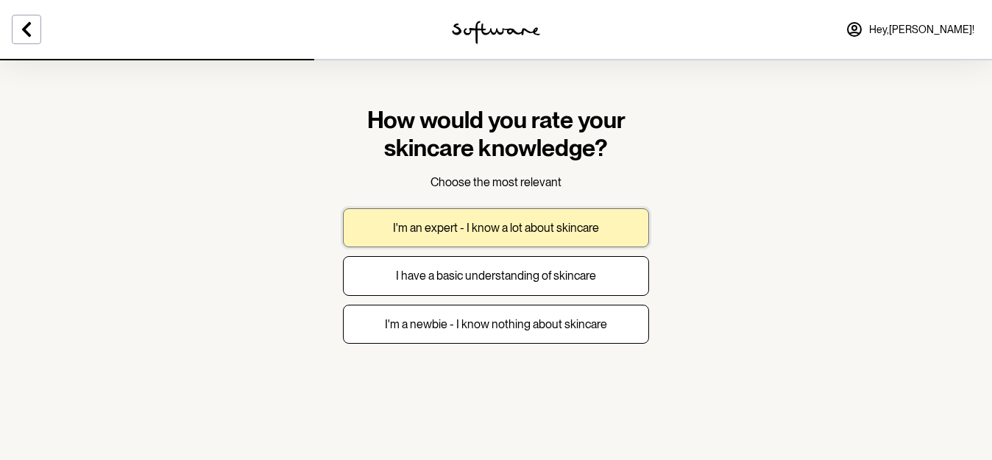
click at [542, 234] on p "I'm an expert - I know a lot about skincare" at bounding box center [496, 228] width 206 height 14
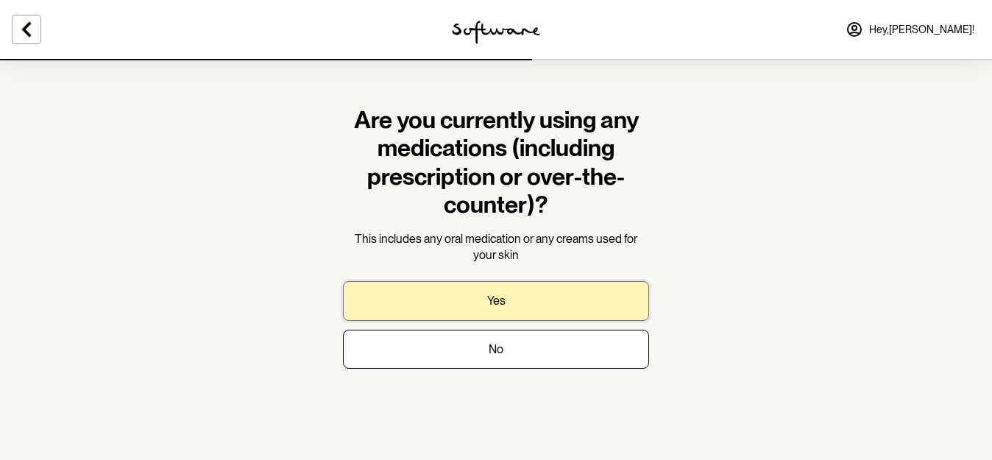
click at [550, 294] on button "Yes" at bounding box center [496, 300] width 306 height 39
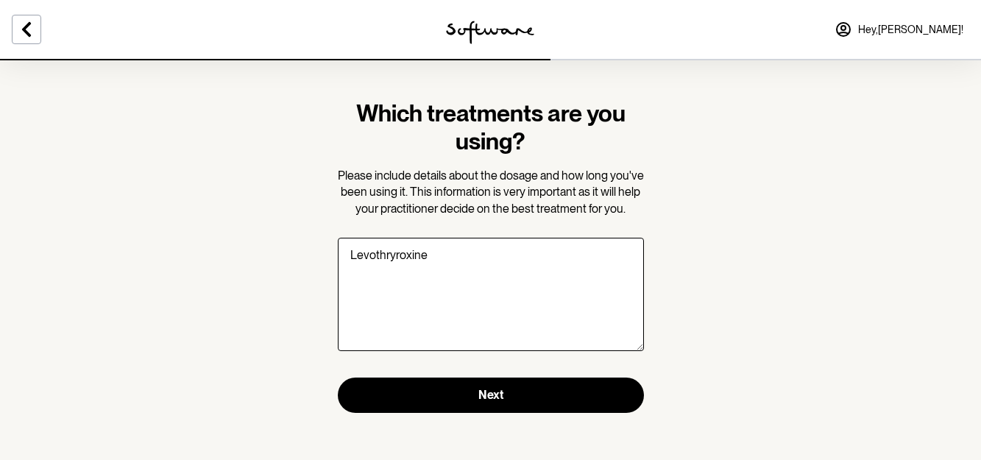
scroll to position [8, 0]
type textarea "Levothryroxine"
click at [23, 31] on icon at bounding box center [27, 30] width 18 height 18
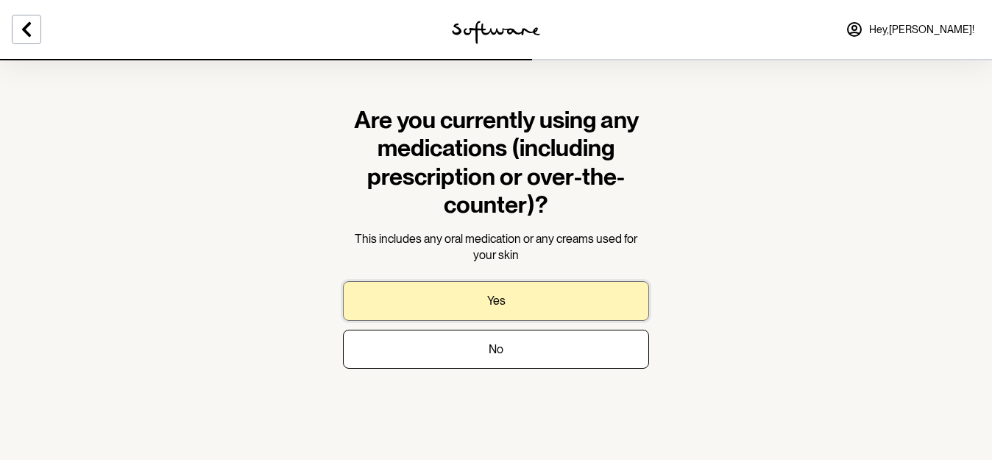
click at [536, 296] on button "Yes" at bounding box center [496, 300] width 306 height 39
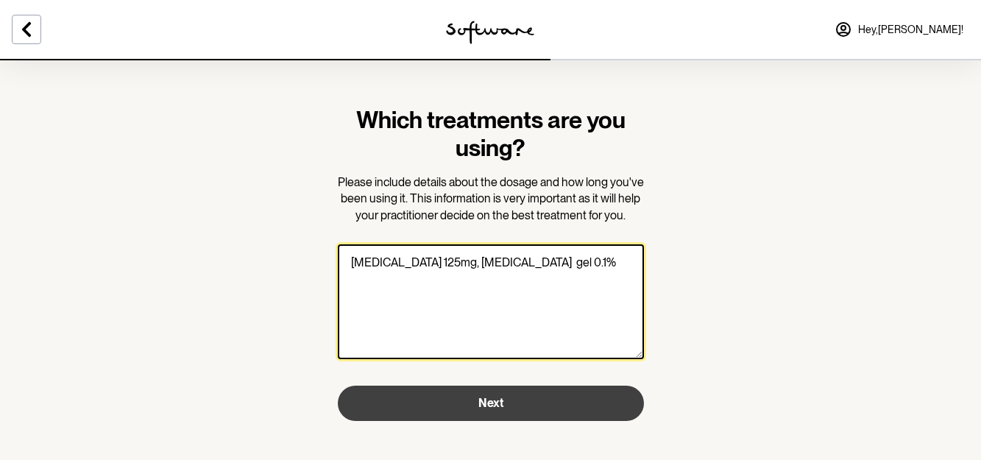
type textarea "Levothyroxine 125mg, adapalene gel 0.1%"
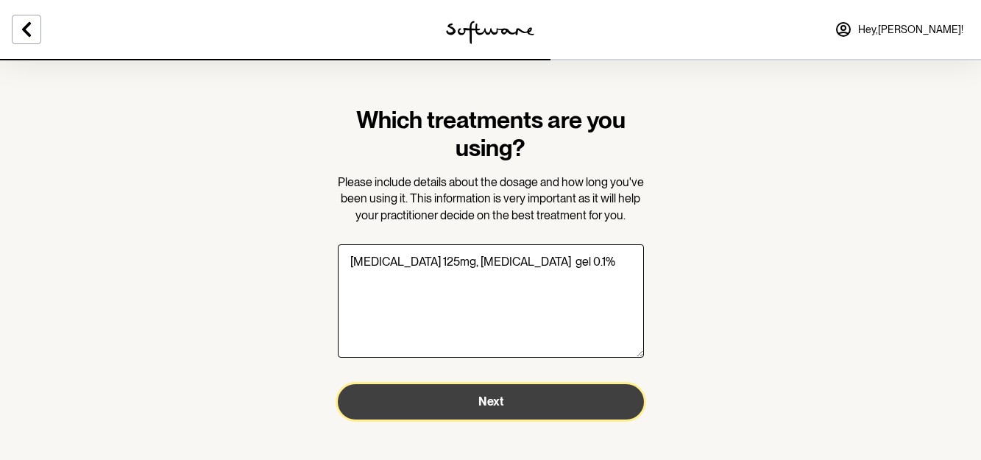
click at [564, 408] on button "Next" at bounding box center [491, 401] width 306 height 35
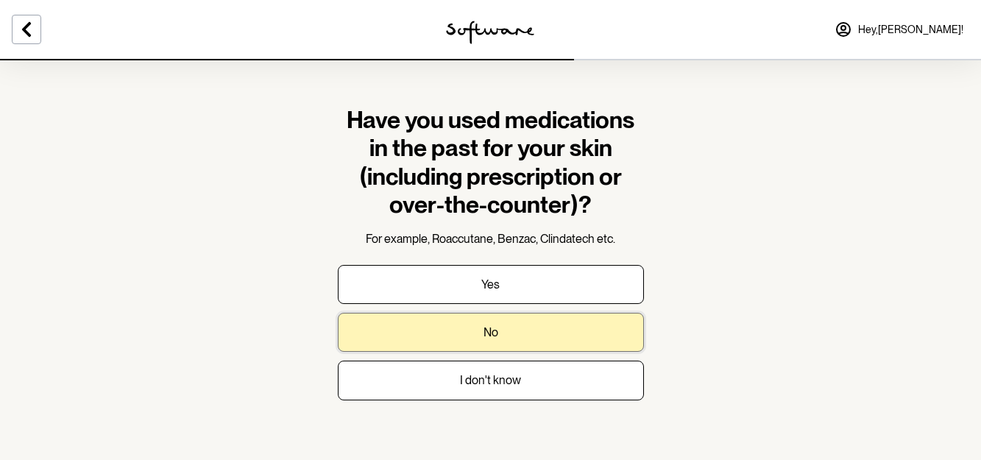
click at [564, 327] on button "No" at bounding box center [491, 332] width 306 height 39
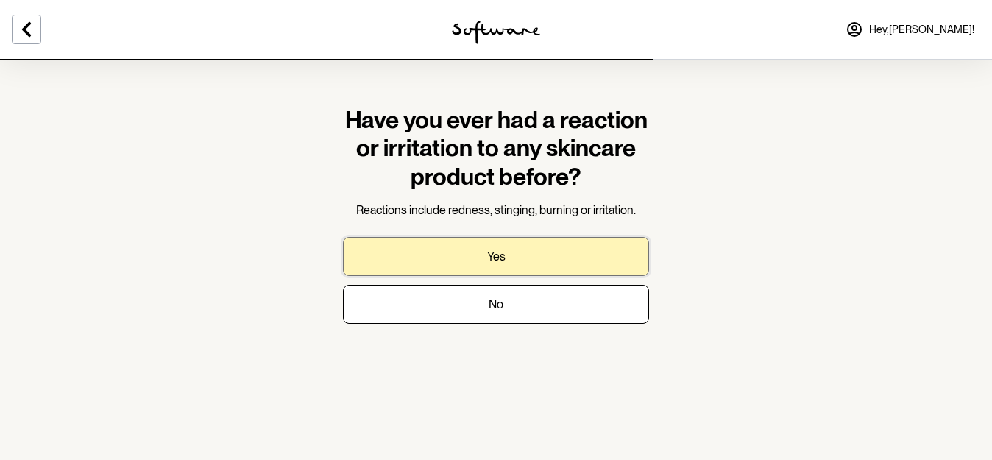
drag, startPoint x: 539, startPoint y: 255, endPoint x: 544, endPoint y: 248, distance: 8.4
click at [539, 253] on button "Yes" at bounding box center [496, 256] width 306 height 39
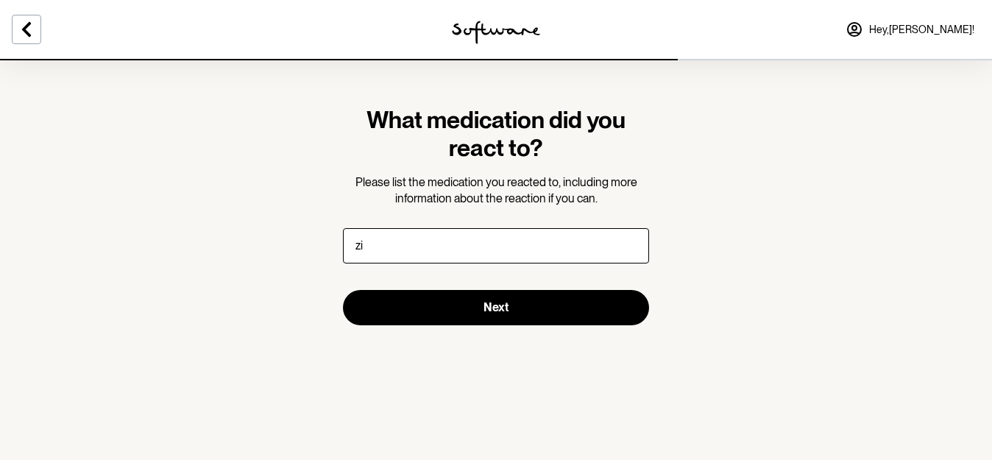
type input "z"
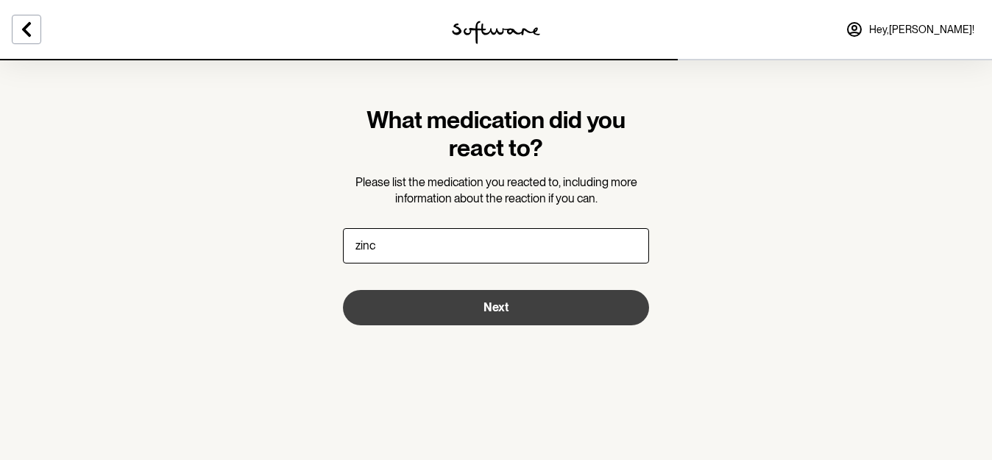
type input "zinc"
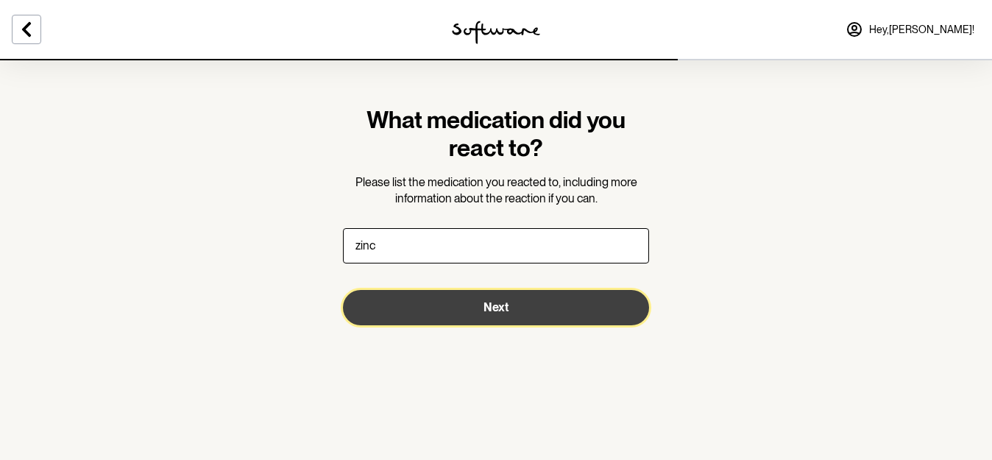
click at [513, 301] on button "Next" at bounding box center [496, 307] width 306 height 35
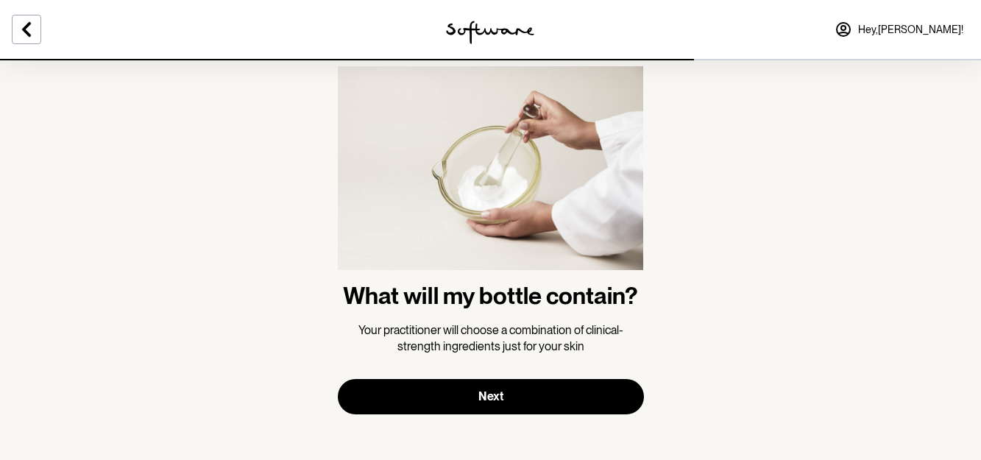
scroll to position [41, 0]
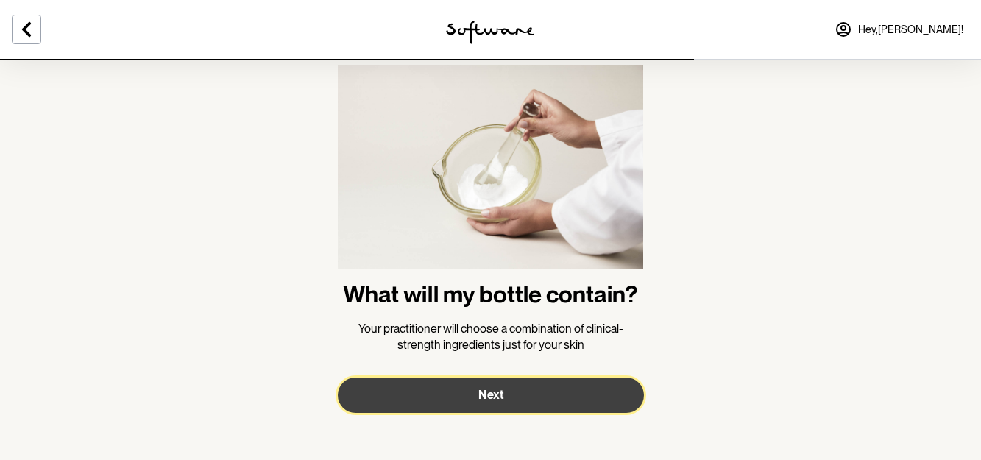
click at [523, 393] on button "Next" at bounding box center [491, 395] width 306 height 35
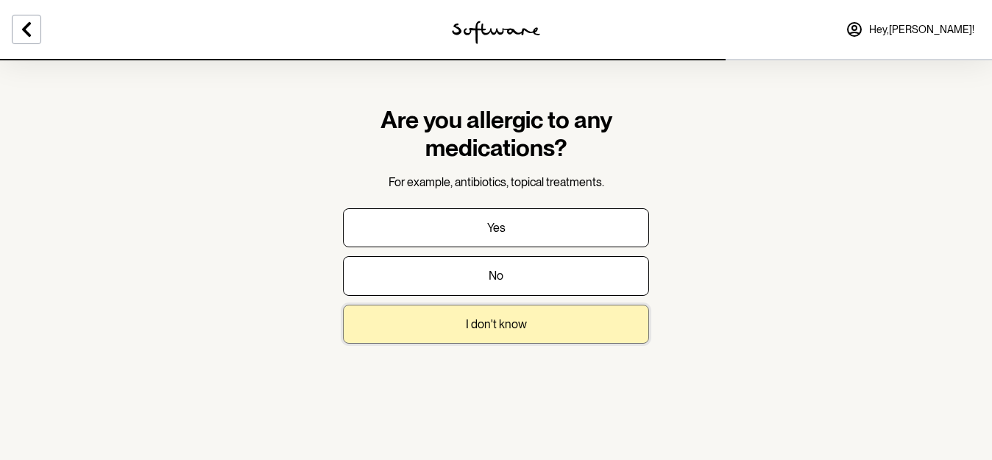
click at [543, 327] on button "I don't know" at bounding box center [496, 324] width 306 height 39
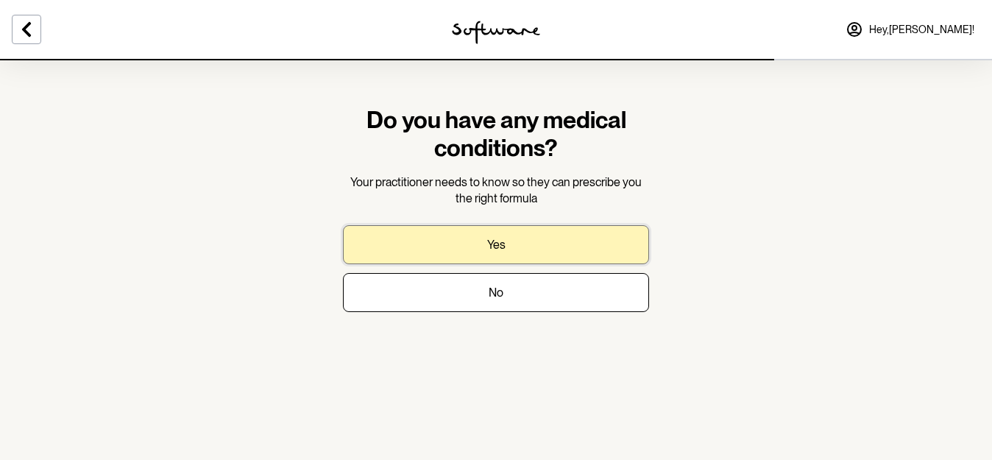
click at [508, 258] on button "Yes" at bounding box center [496, 244] width 306 height 39
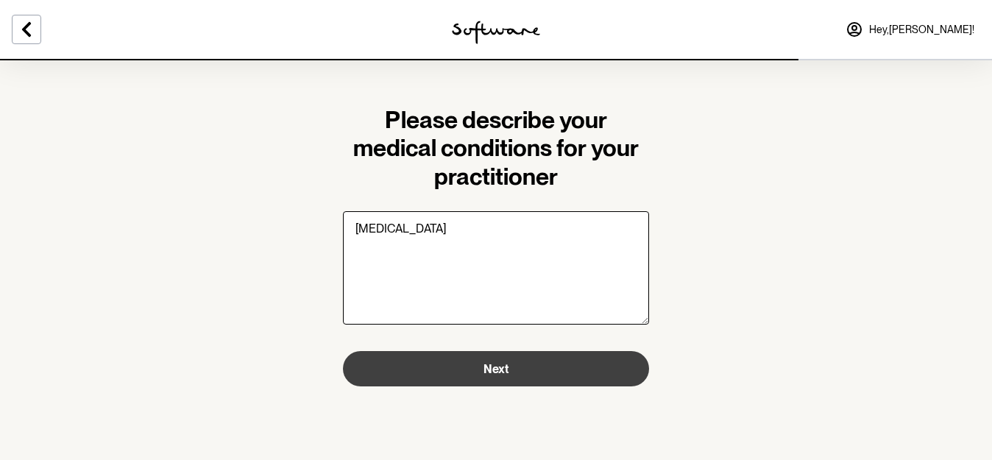
type textarea "hypothyroidism"
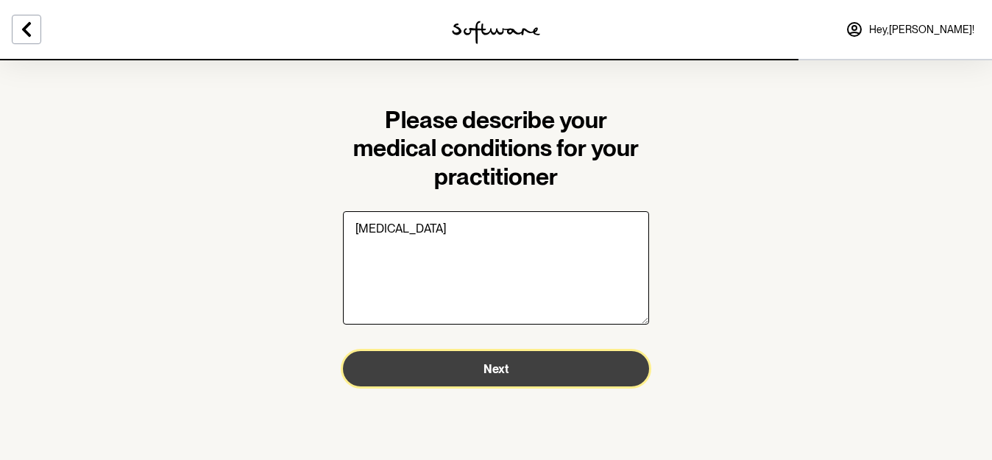
click at [603, 378] on button "Next" at bounding box center [496, 368] width 306 height 35
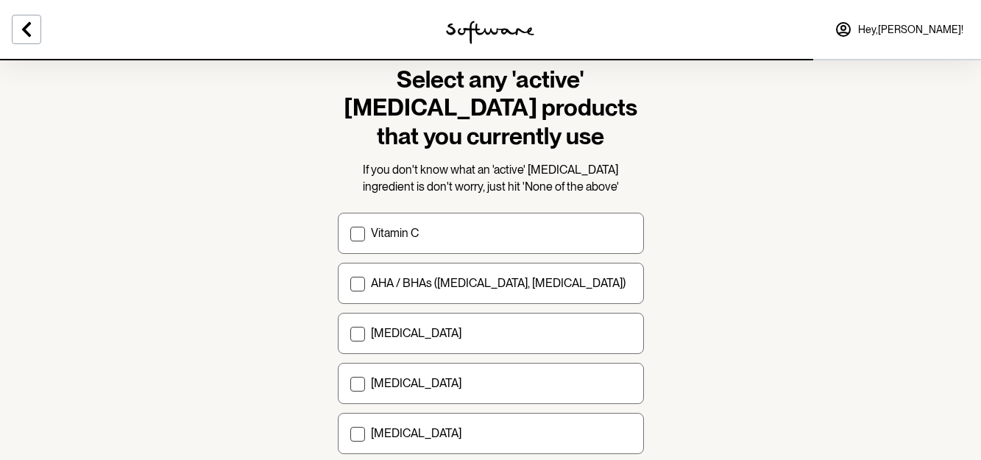
scroll to position [74, 0]
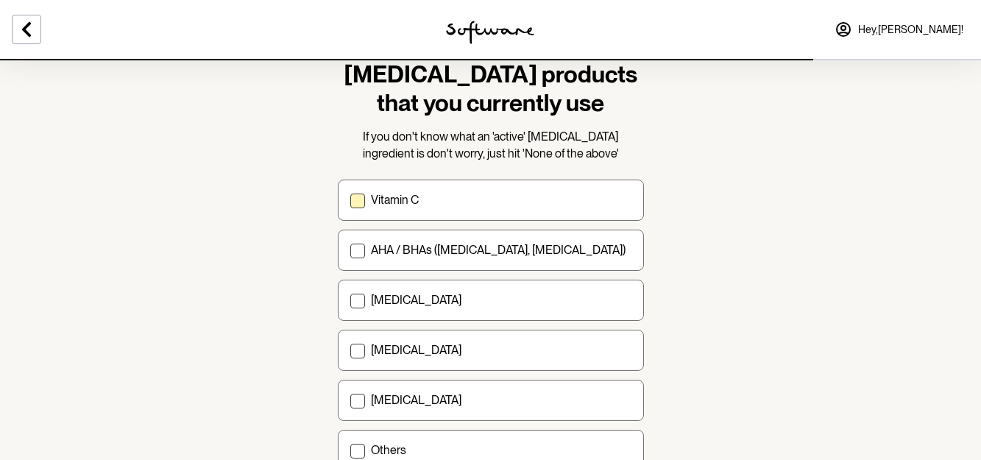
click at [366, 210] on label "Vitamin C" at bounding box center [491, 200] width 306 height 41
click at [350, 201] on input "Vitamin C" at bounding box center [350, 200] width 1 height 1
checkbox input "true"
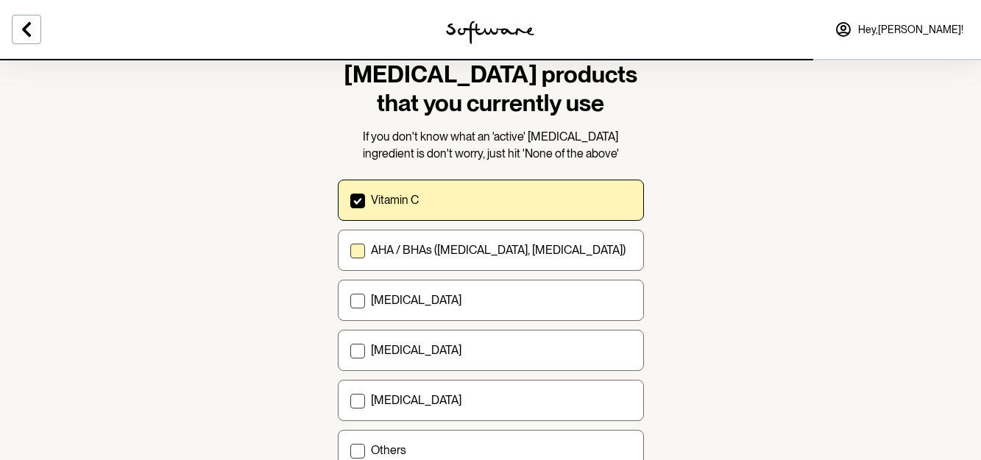
click at [365, 255] on label "AHA / BHAs (salicylic acid, glycolic acid)" at bounding box center [491, 250] width 306 height 41
click at [350, 251] on input "AHA / BHAs (salicylic acid, glycolic acid)" at bounding box center [350, 250] width 1 height 1
checkbox input "true"
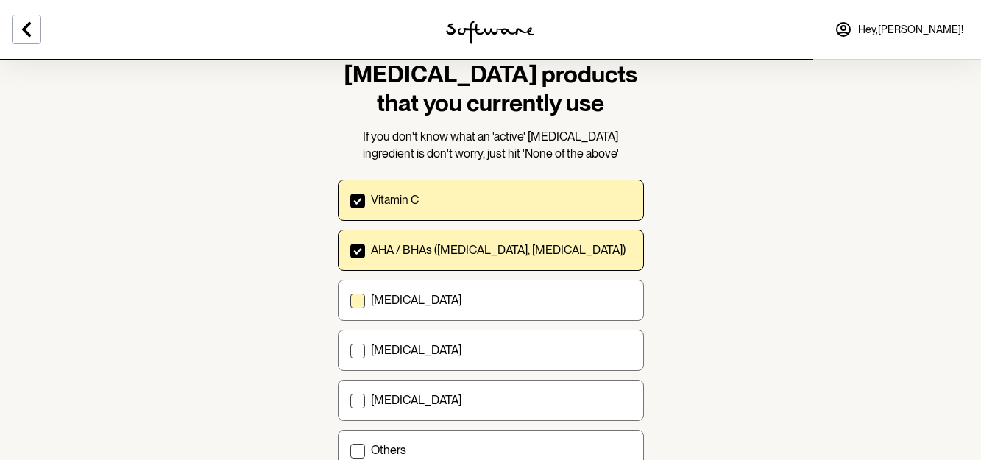
click at [366, 302] on label "Retinol" at bounding box center [491, 300] width 306 height 41
click at [350, 301] on input "Retinol" at bounding box center [350, 300] width 1 height 1
checkbox input "true"
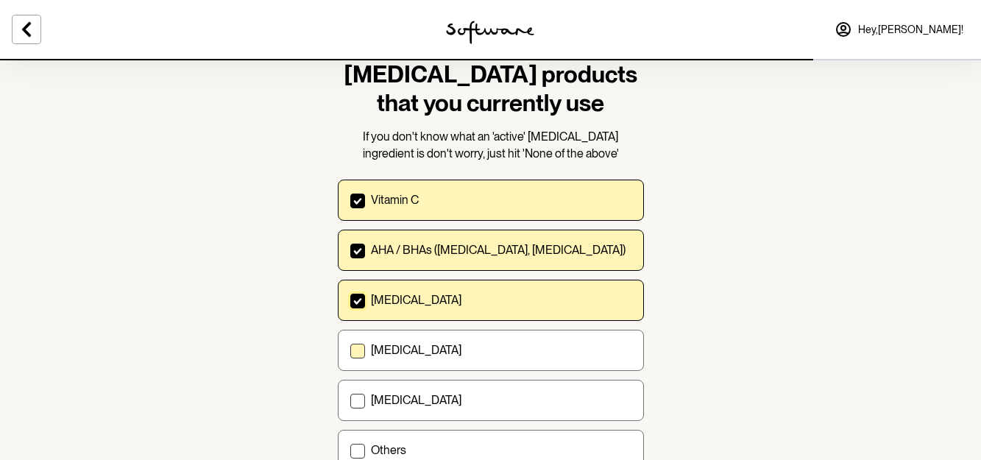
click at [382, 351] on p "Niacinamide" at bounding box center [416, 350] width 91 height 14
click at [350, 351] on input "Niacinamide" at bounding box center [350, 350] width 1 height 1
checkbox input "true"
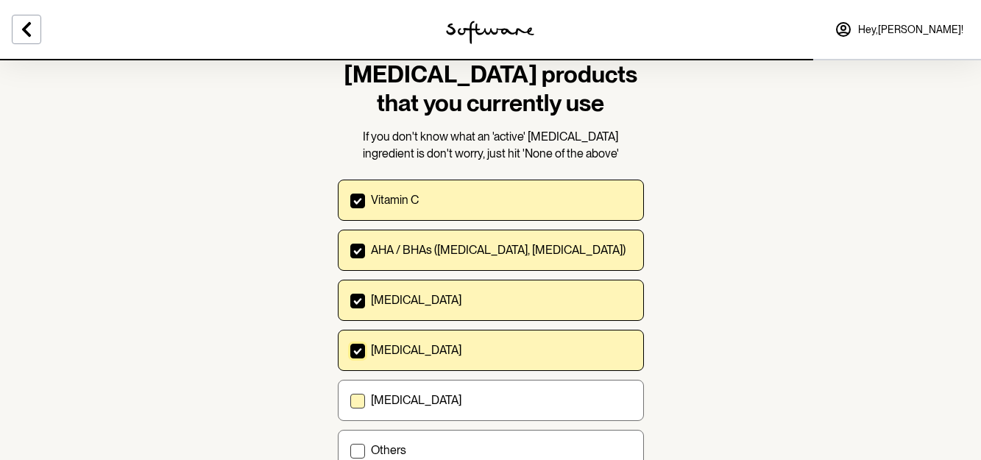
click at [375, 400] on p "Azelaic acid" at bounding box center [416, 400] width 91 height 14
click at [350, 400] on input "Azelaic acid" at bounding box center [350, 400] width 1 height 1
checkbox input "true"
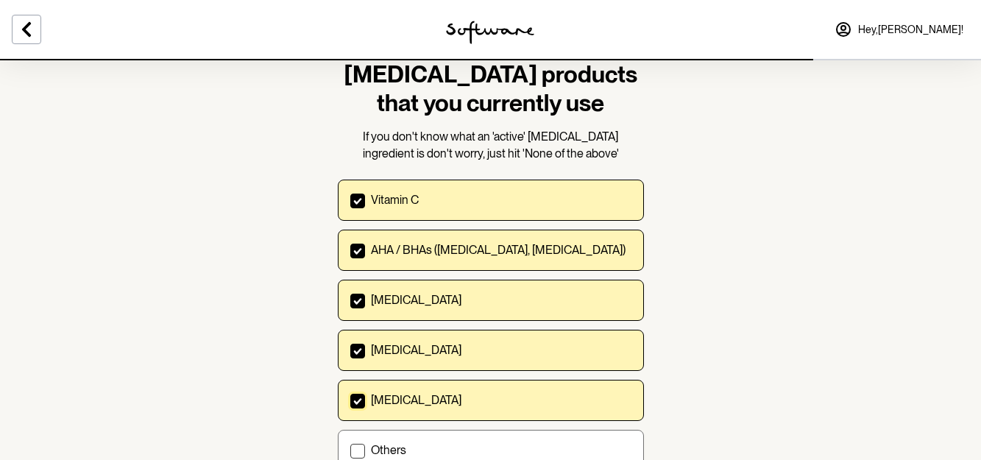
click at [357, 300] on icon at bounding box center [357, 301] width 9 height 7
click at [350, 300] on input "Retinol" at bounding box center [350, 300] width 1 height 1
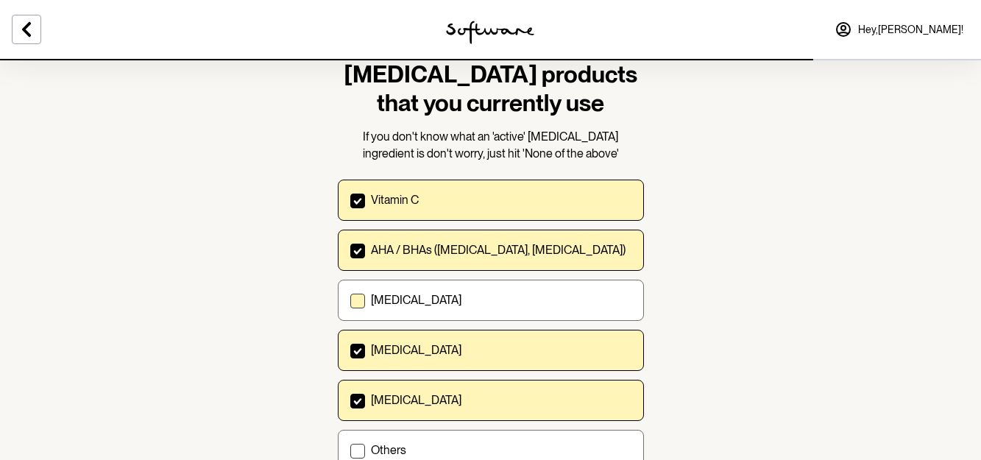
click at [366, 305] on label "Retinol" at bounding box center [491, 300] width 306 height 41
click at [350, 301] on input "Retinol" at bounding box center [350, 300] width 1 height 1
checkbox input "true"
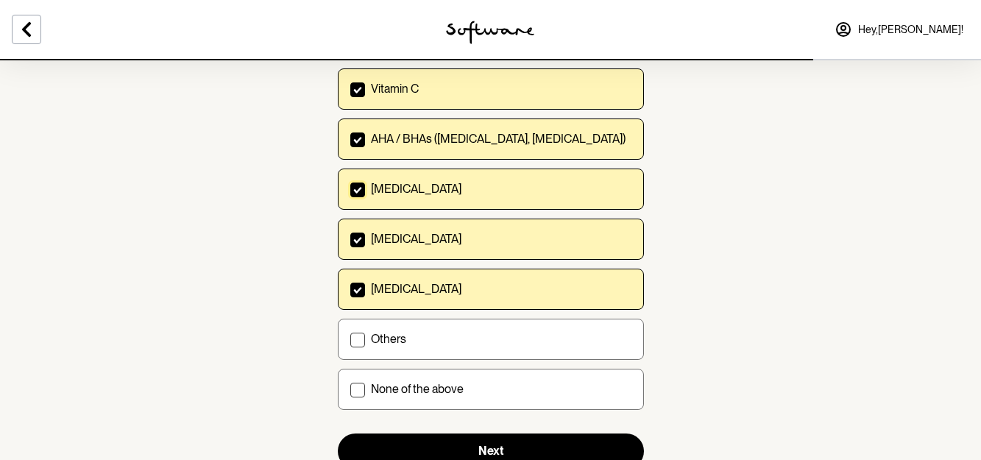
scroll to position [221, 0]
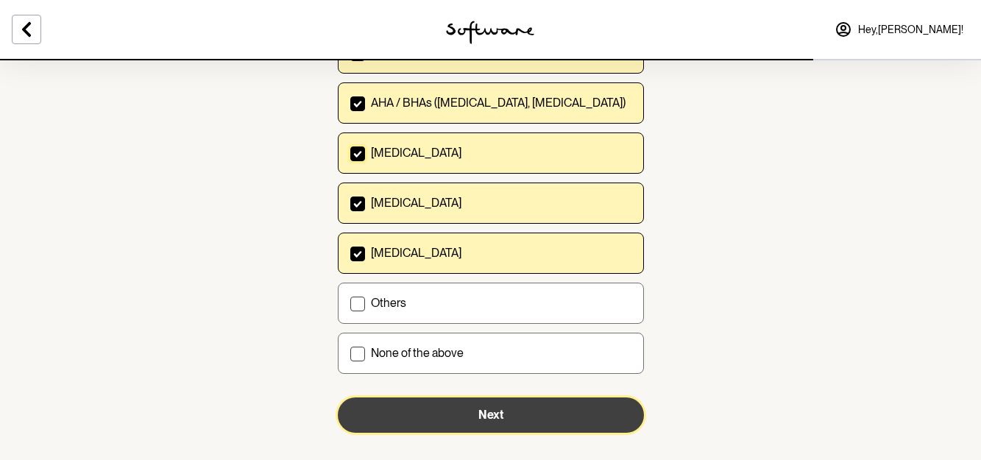
click at [518, 423] on button "Next" at bounding box center [491, 414] width 306 height 35
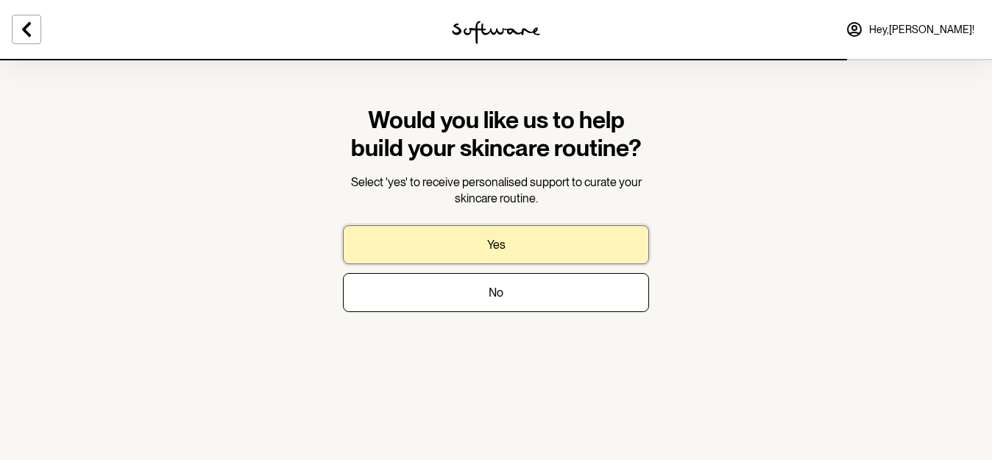
click at [536, 247] on button "Yes" at bounding box center [496, 244] width 306 height 39
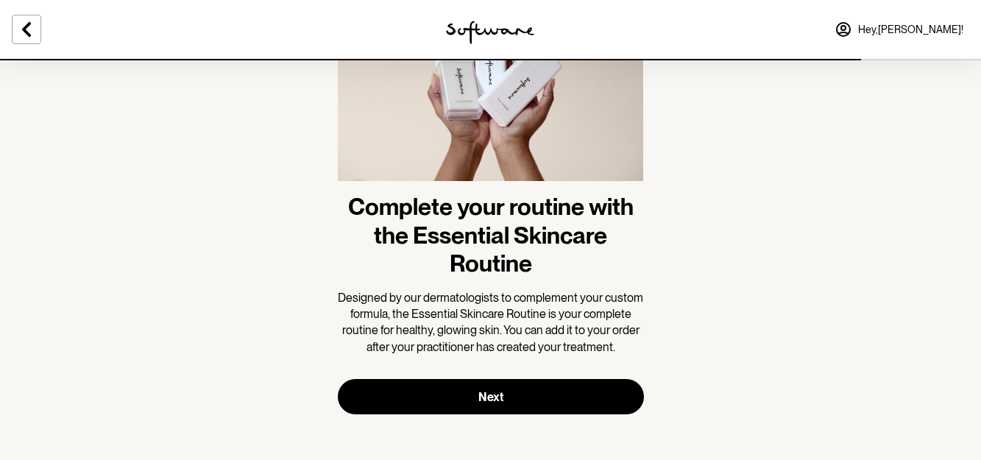
scroll to position [130, 0]
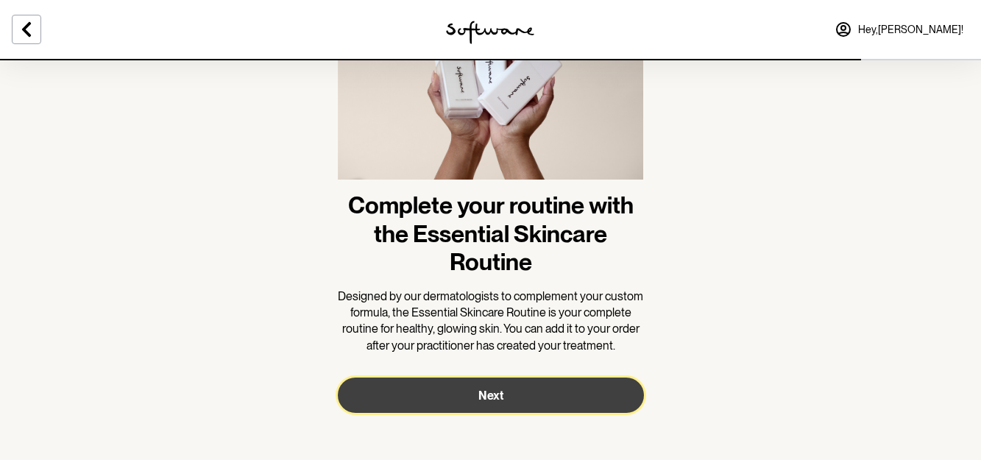
click at [536, 403] on button "Next" at bounding box center [491, 395] width 306 height 35
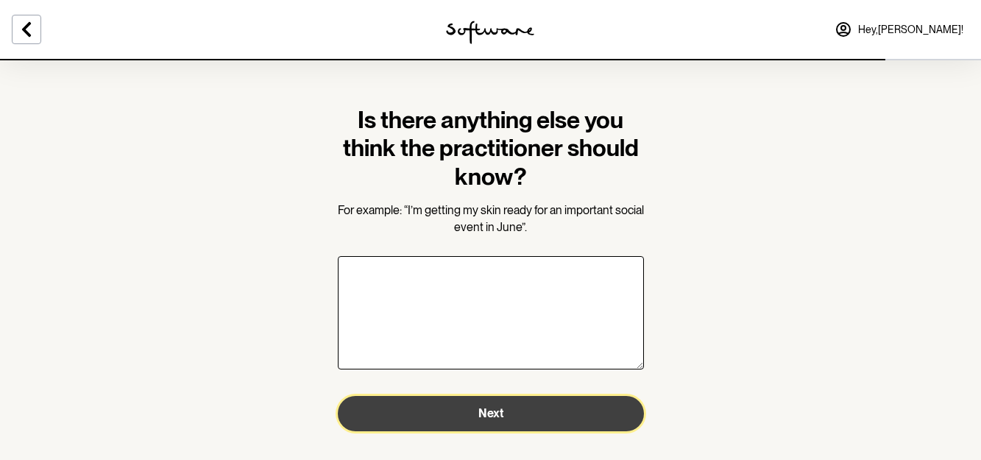
click at [497, 422] on button "Next" at bounding box center [491, 413] width 306 height 35
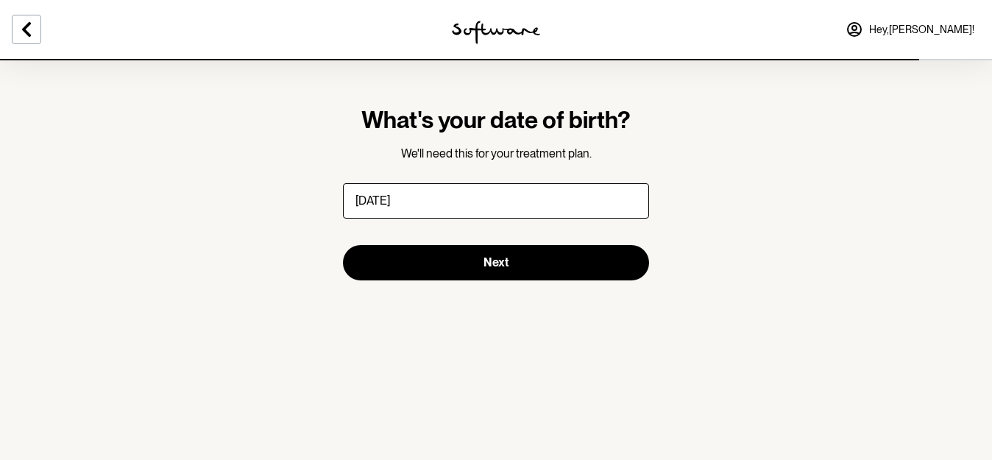
type input "24/12/1986"
click at [471, 236] on form "What's your date of birth? We'll need this for your treatment plan. Next" at bounding box center [496, 193] width 306 height 174
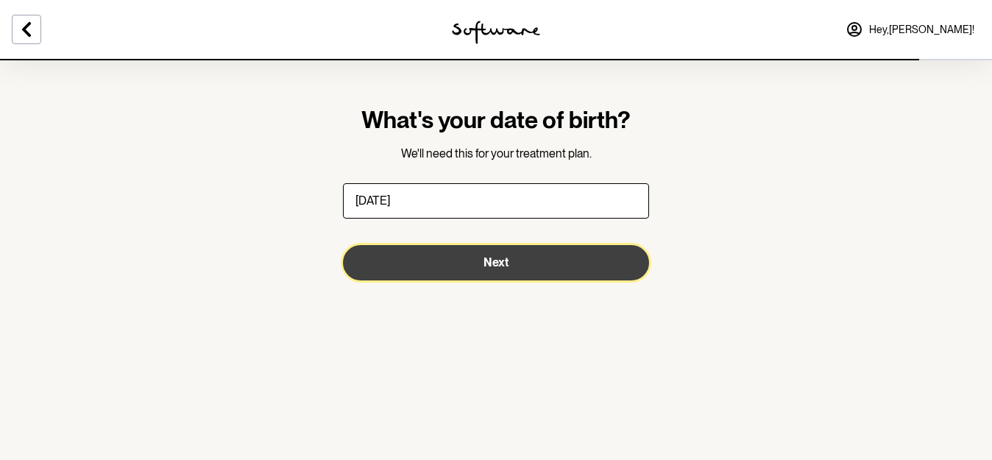
click at [473, 256] on button "Next" at bounding box center [496, 262] width 306 height 35
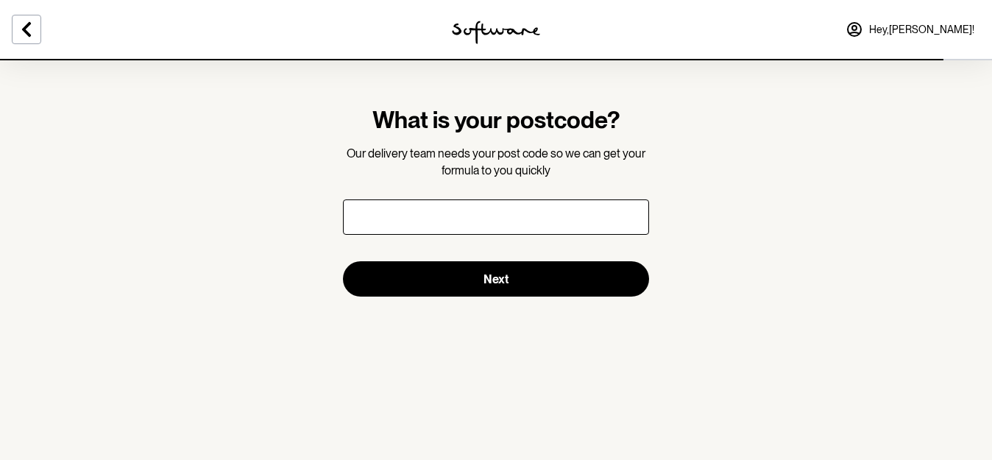
click at [626, 220] on input "What is your postcode?" at bounding box center [496, 216] width 306 height 35
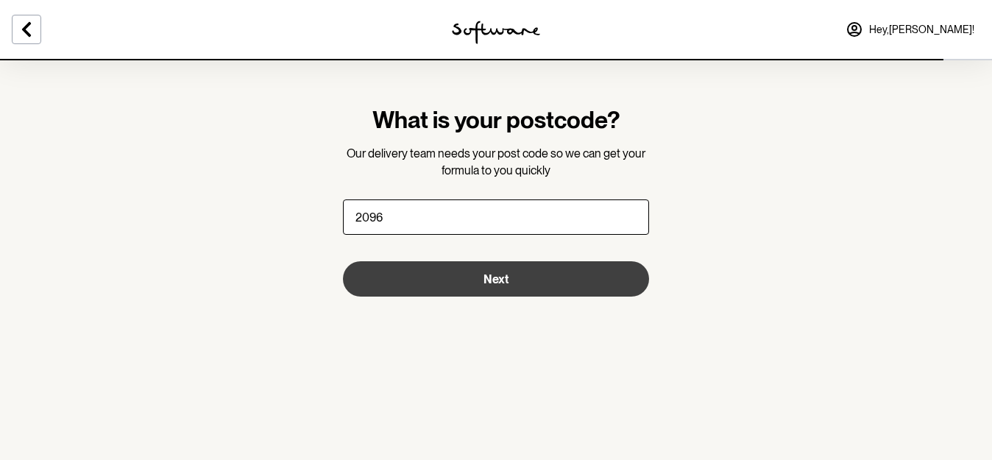
type input "2096"
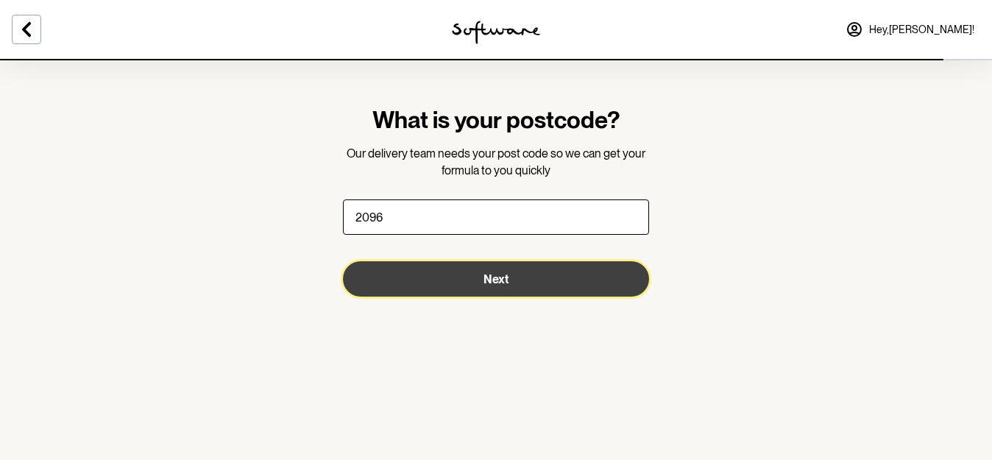
click at [530, 280] on button "Next" at bounding box center [496, 278] width 306 height 35
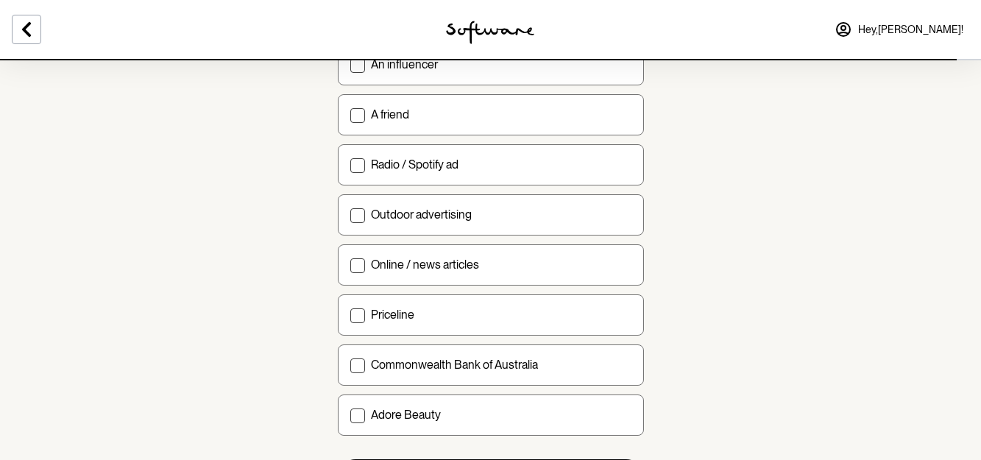
scroll to position [515, 0]
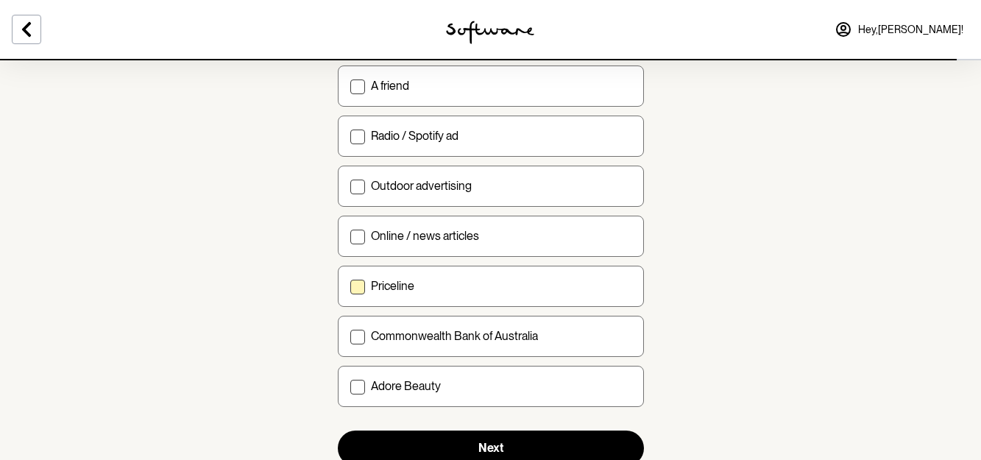
click at [370, 294] on label "Priceline" at bounding box center [491, 286] width 306 height 41
click at [350, 286] on input "Priceline" at bounding box center [350, 286] width 1 height 1
checkbox input "true"
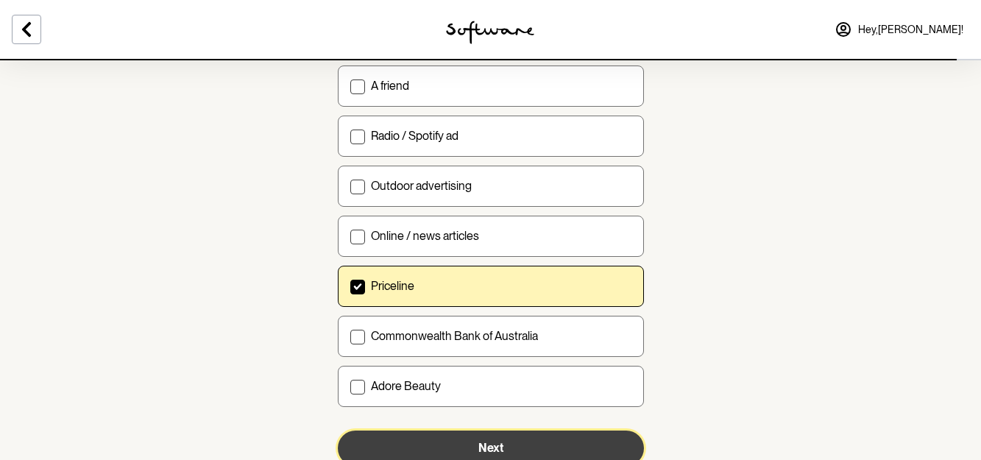
click at [559, 448] on button "Next" at bounding box center [491, 448] width 306 height 35
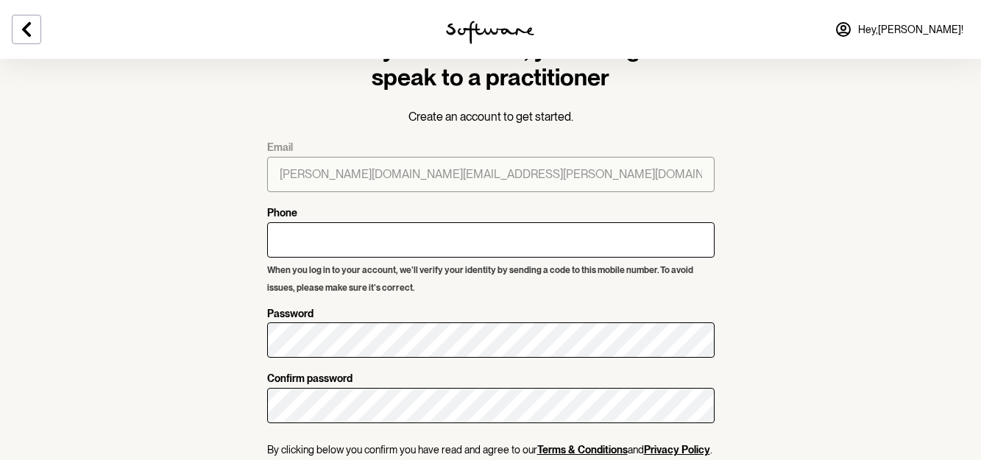
scroll to position [46, 0]
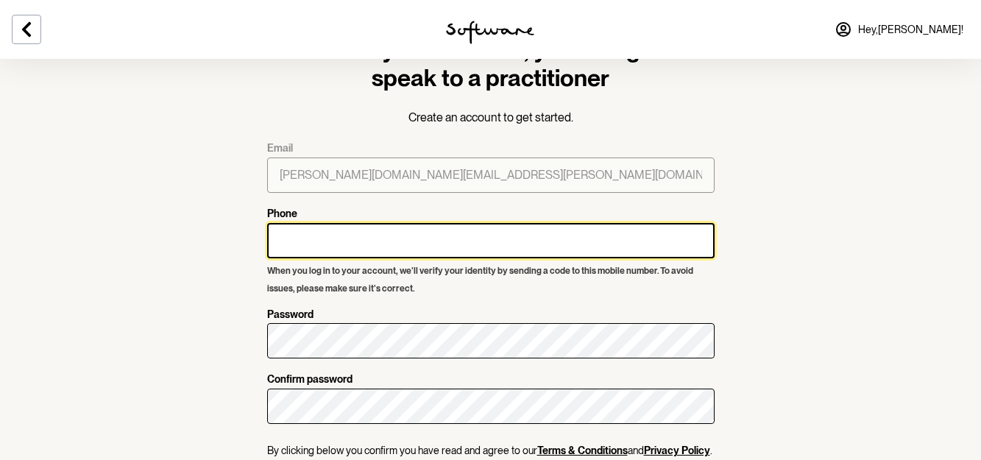
click at [503, 238] on input "Phone" at bounding box center [490, 240] width 447 height 35
type input "0415 589 641"
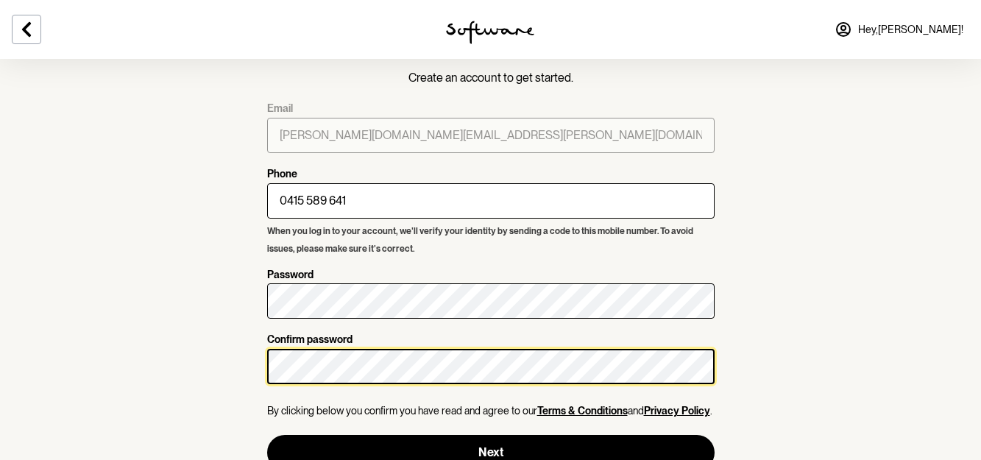
scroll to position [120, 0]
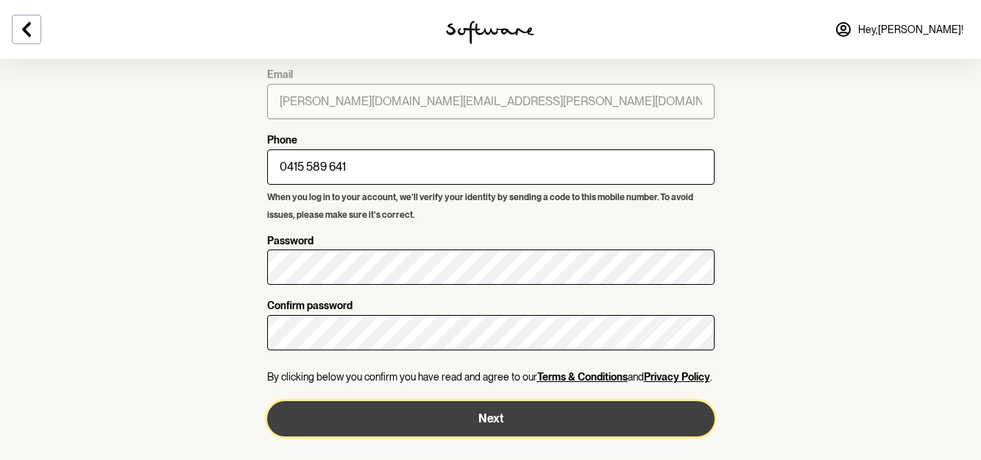
click at [557, 407] on button "Next" at bounding box center [490, 418] width 447 height 35
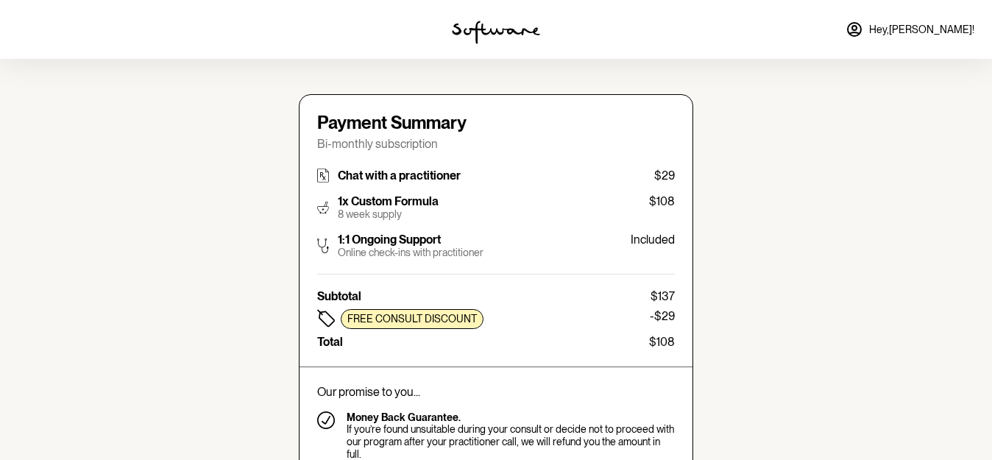
type input "christine.manh.au@gmail.com"
type input "+61415589641"
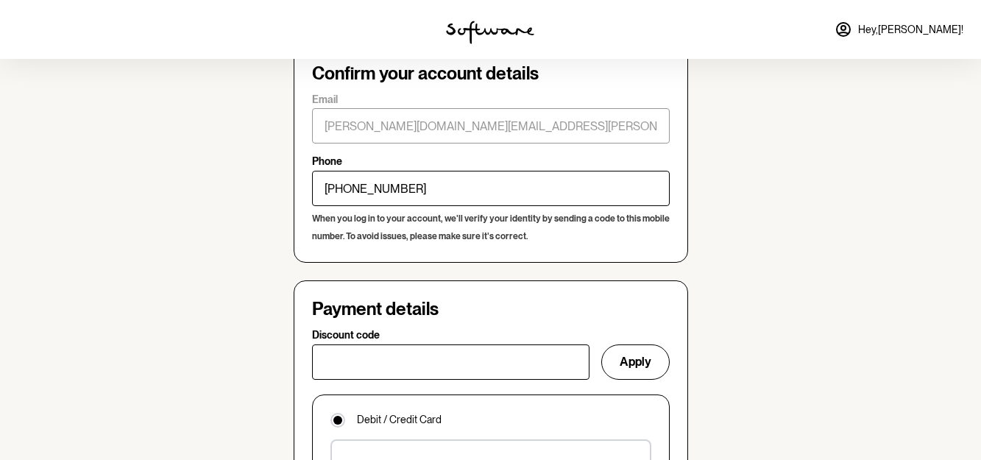
scroll to position [947, 0]
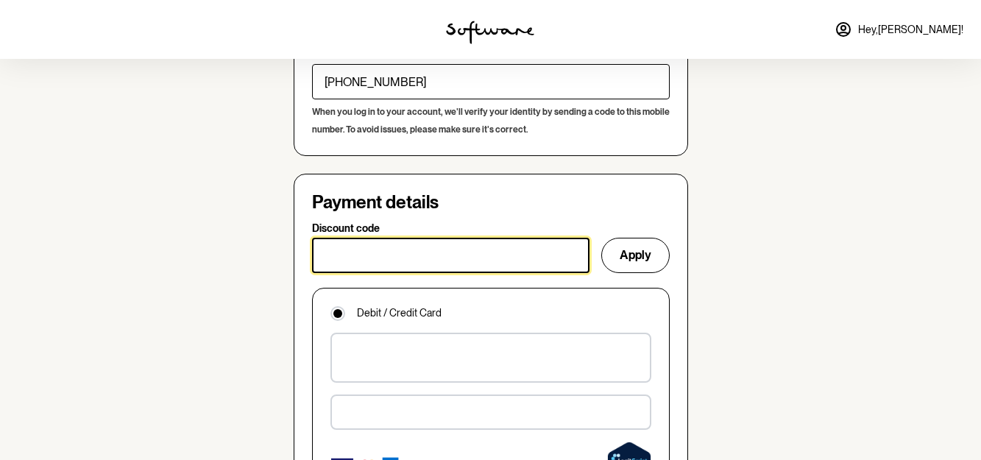
click at [456, 238] on input "Discount code" at bounding box center [450, 255] width 277 height 35
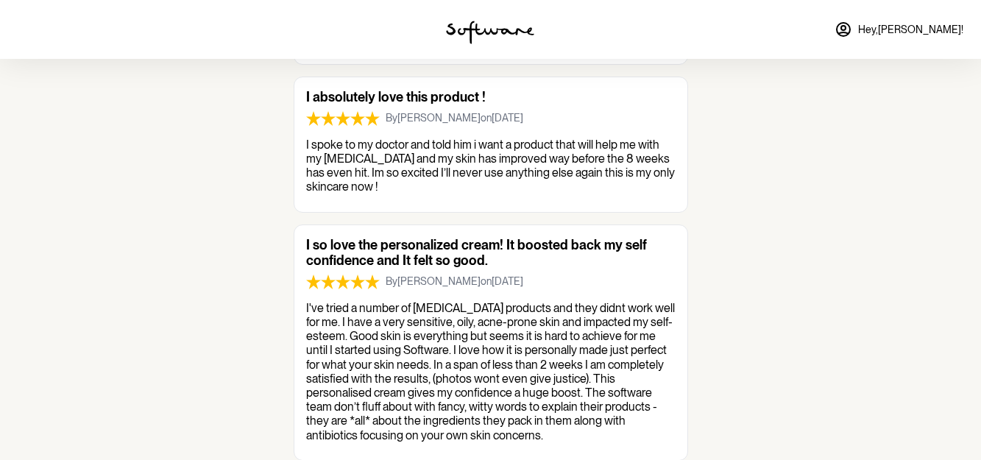
scroll to position [0, 0]
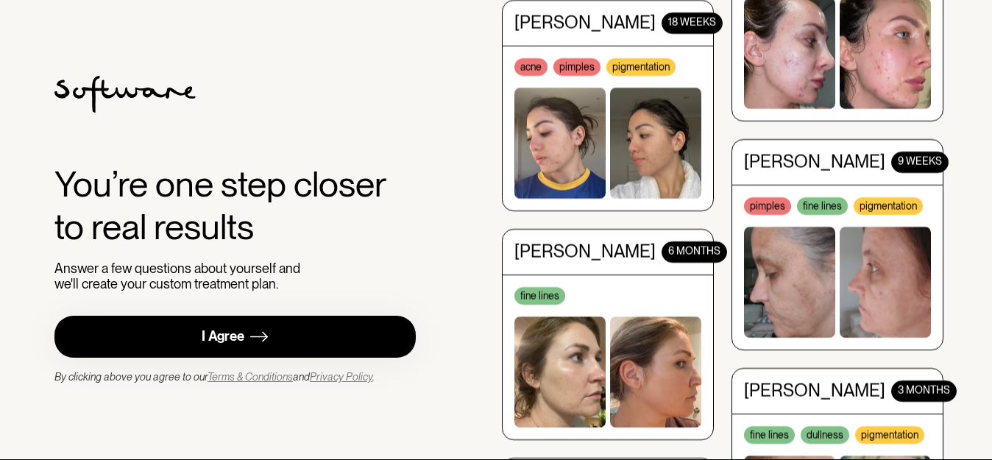
click at [469, 297] on div "You’re one step closer to real results Answer a few questions about yourself an…" at bounding box center [496, 230] width 918 height 460
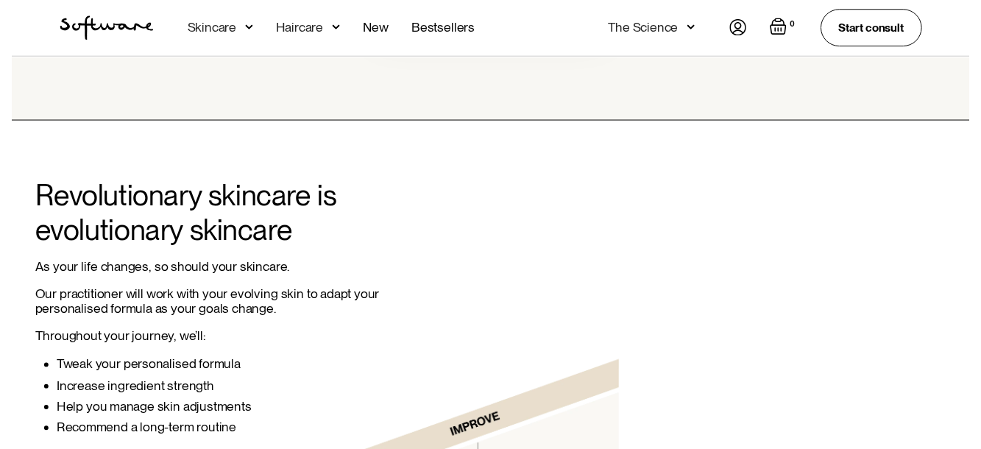
scroll to position [2649, 0]
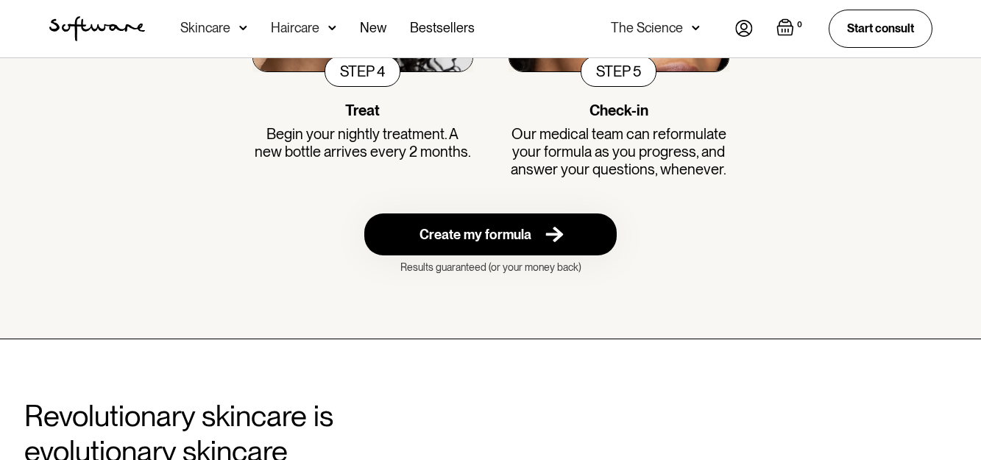
click at [244, 27] on img at bounding box center [243, 28] width 8 height 15
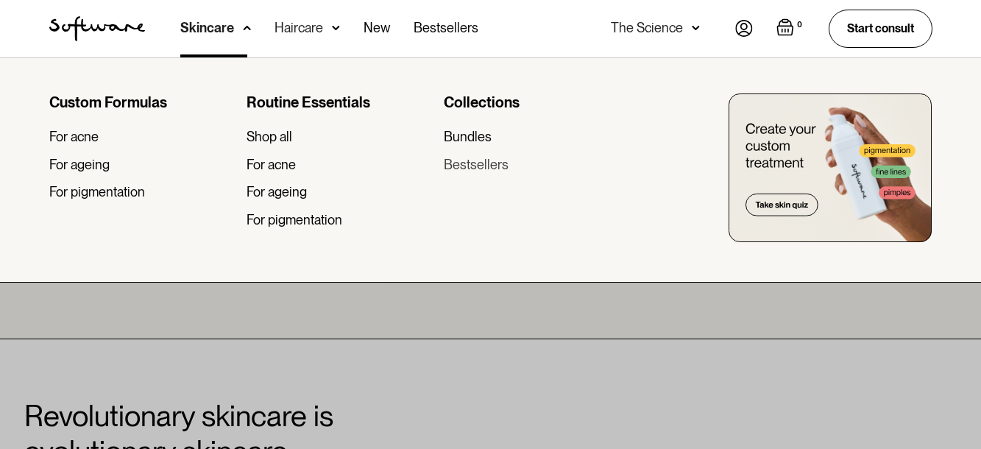
click at [486, 170] on div "Bestsellers" at bounding box center [476, 165] width 65 height 16
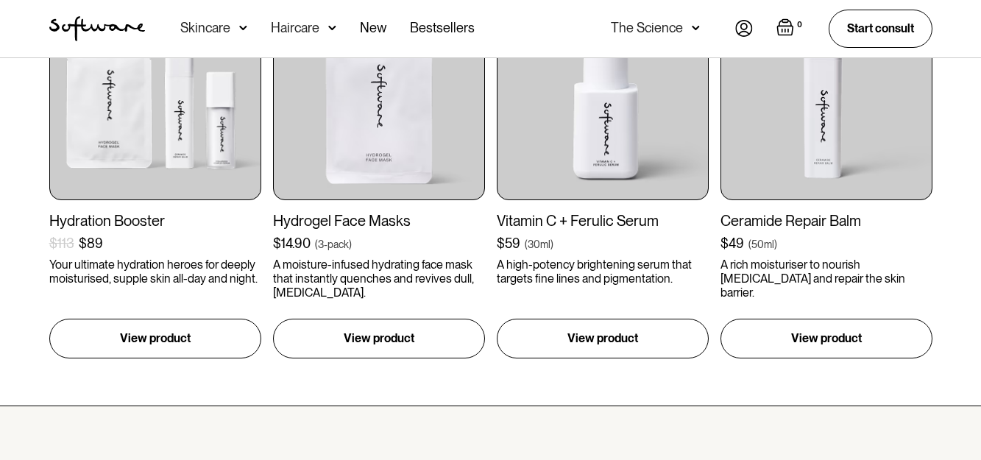
scroll to position [736, 0]
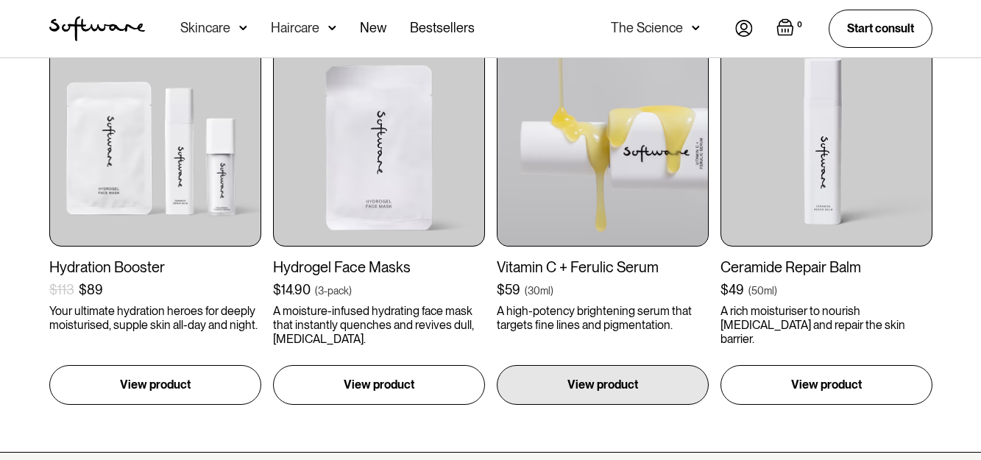
click at [654, 273] on div "Vitamin C + Ferulic Serum" at bounding box center [603, 267] width 212 height 18
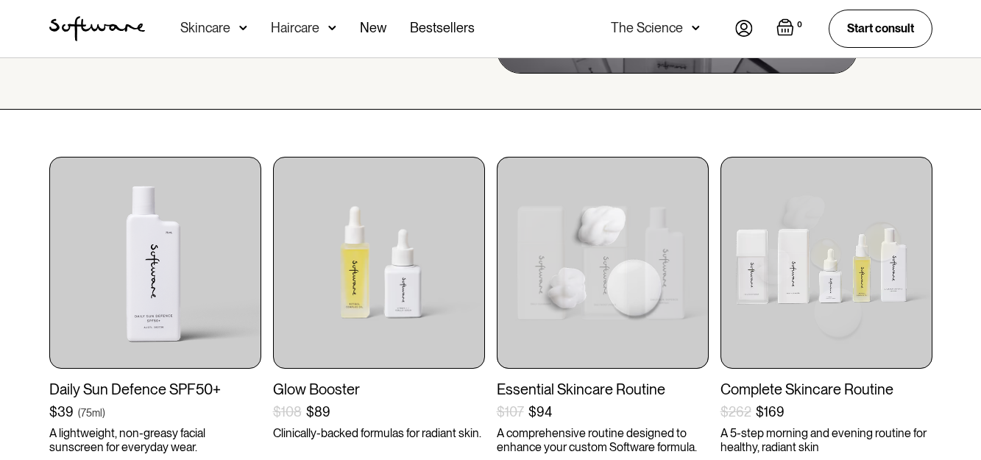
scroll to position [74, 0]
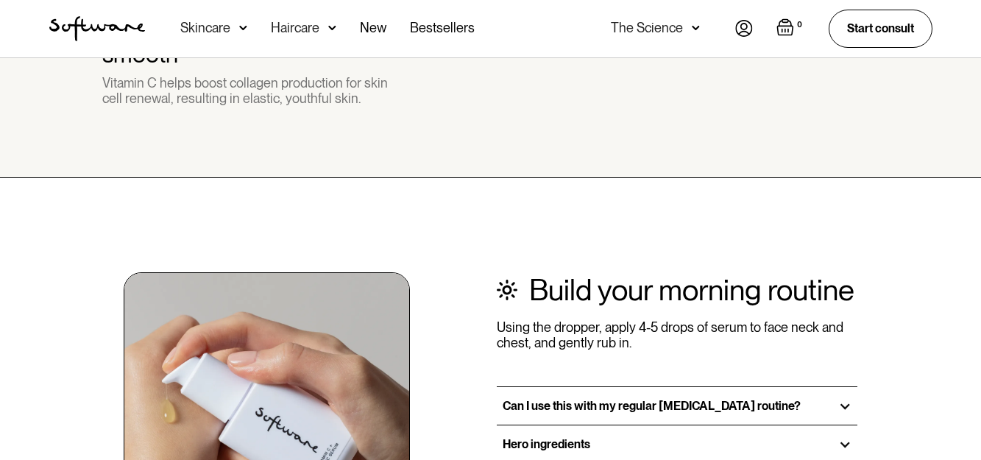
scroll to position [1766, 0]
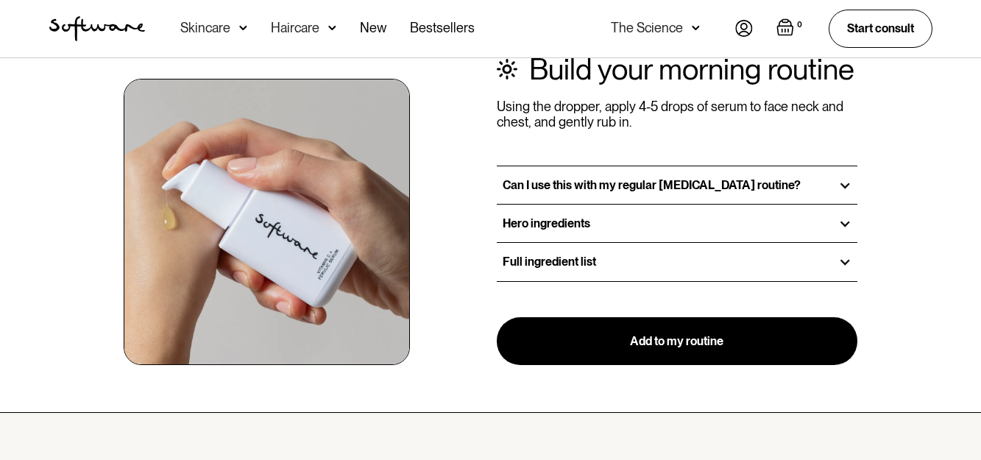
click at [538, 270] on div "Full ingredient list" at bounding box center [677, 262] width 361 height 38
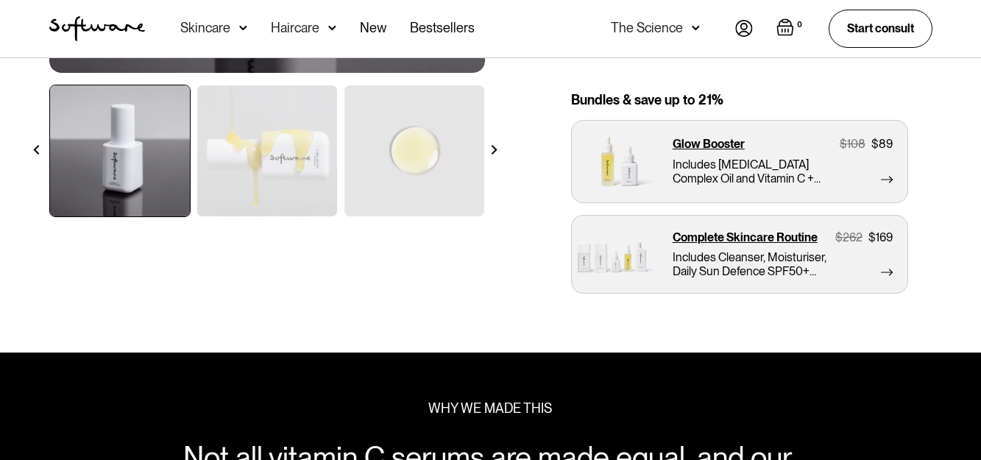
scroll to position [442, 0]
